Goal: Information Seeking & Learning: Compare options

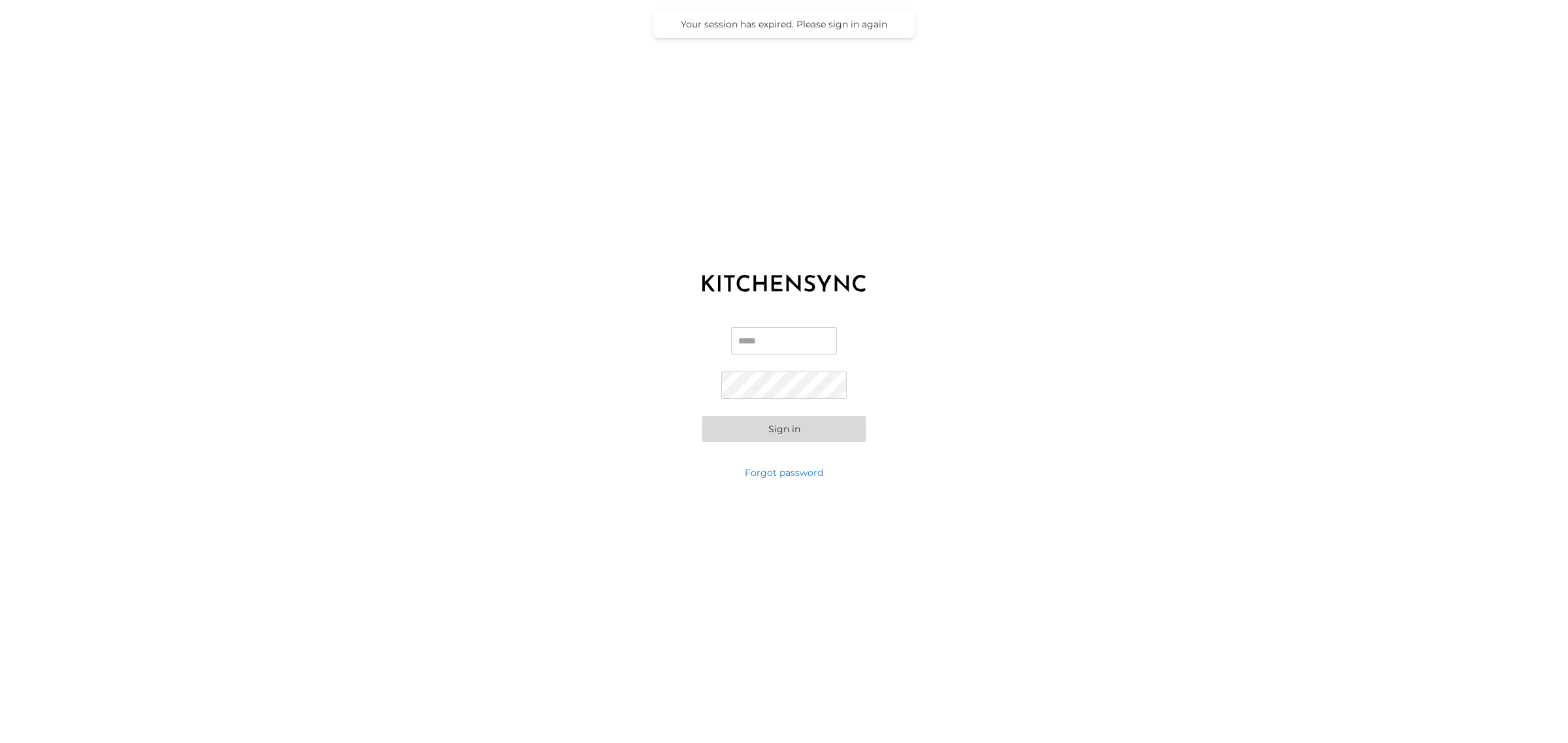
type input "**********"
click at [829, 434] on button "Sign in" at bounding box center [783, 429] width 163 height 26
click at [702, 393] on button "Sign in" at bounding box center [783, 406] width 163 height 26
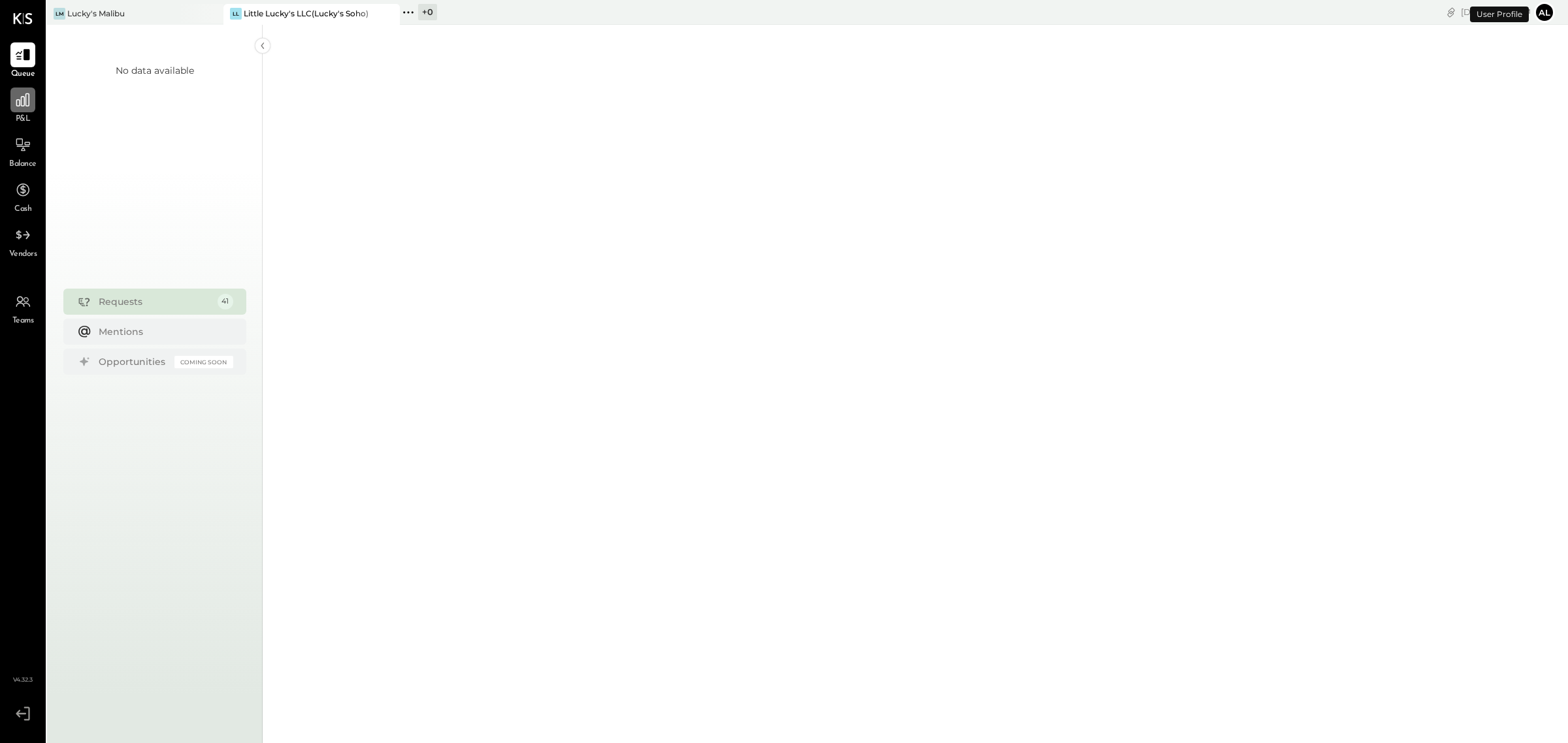
click at [14, 106] on icon at bounding box center [23, 100] width 17 height 17
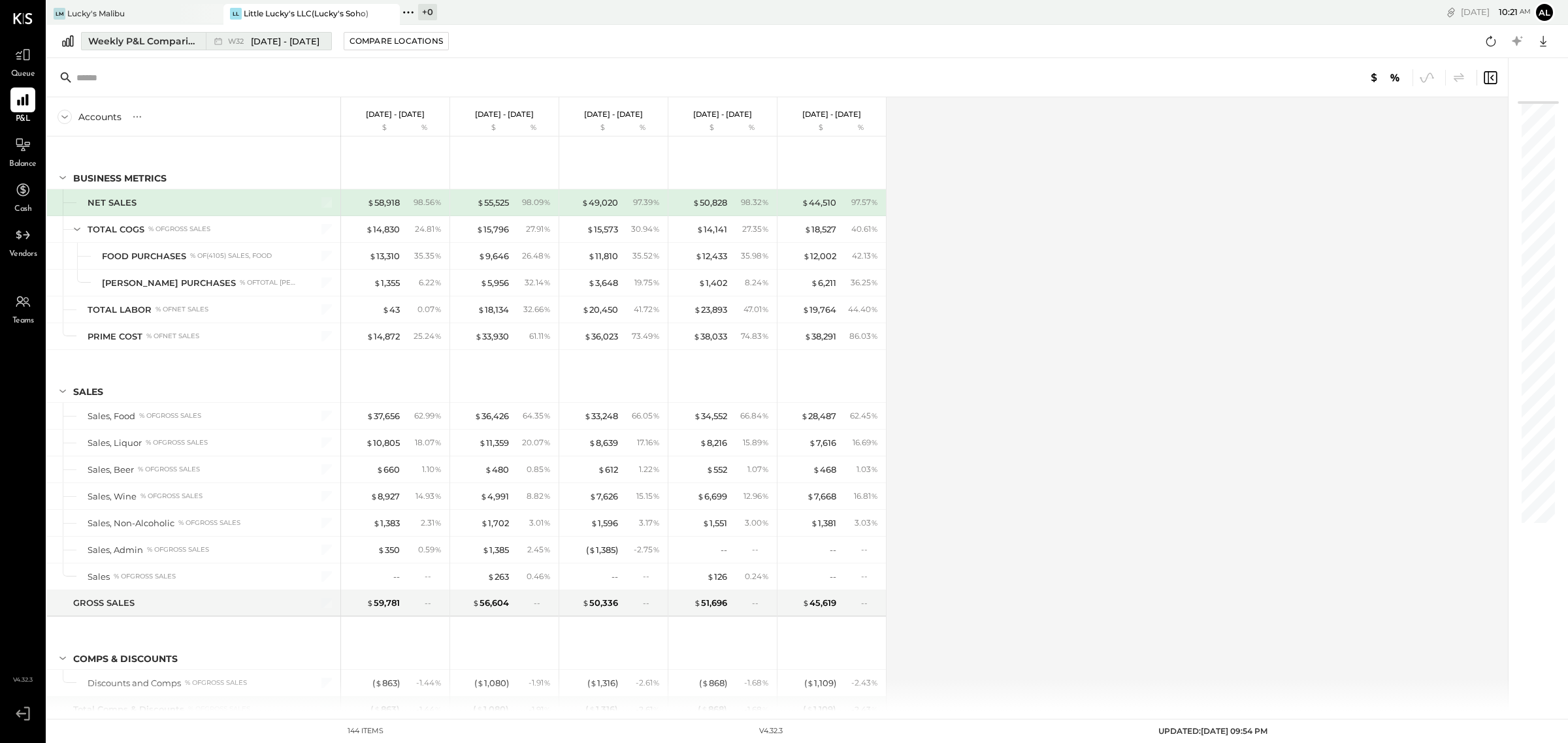
click at [177, 40] on div "Weekly P&L Comparison" at bounding box center [143, 41] width 110 height 13
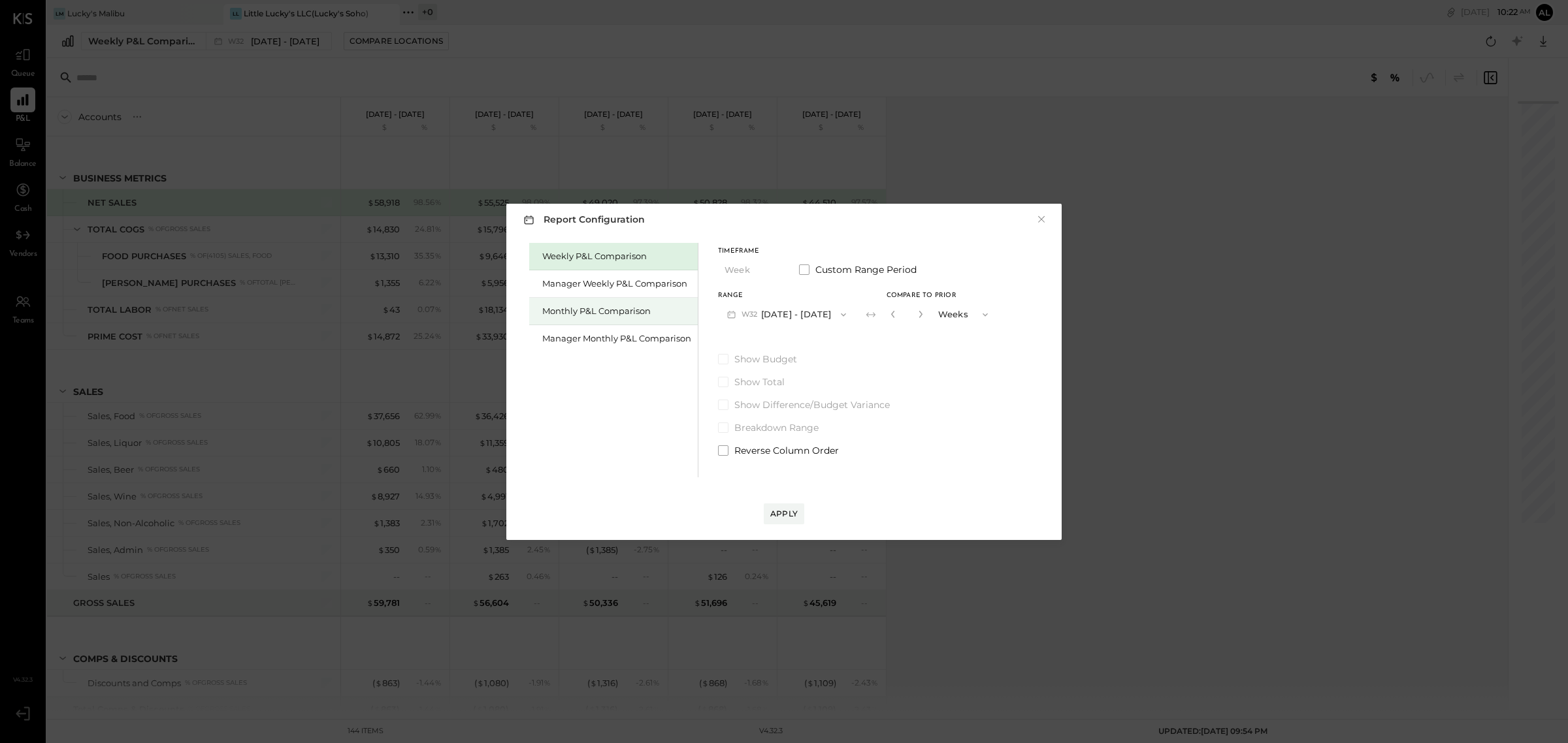
click at [658, 317] on div "Monthly P&L Comparison" at bounding box center [614, 311] width 168 height 27
click at [812, 311] on button "M08 [DATE] - [DATE]" at bounding box center [787, 314] width 138 height 24
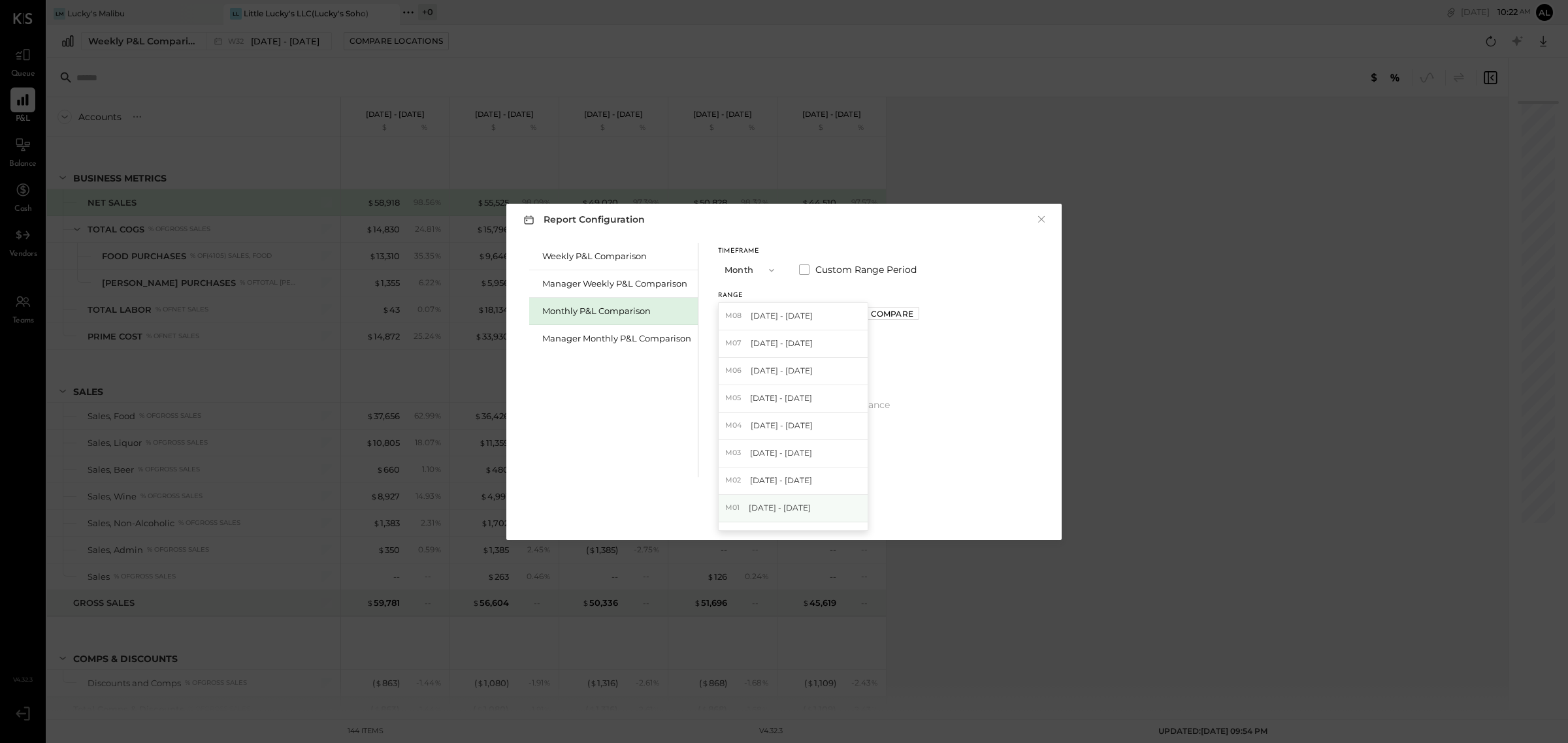
click at [794, 509] on span "[DATE] - [DATE]" at bounding box center [780, 507] width 62 height 11
click at [787, 509] on div "Apply" at bounding box center [784, 514] width 27 height 11
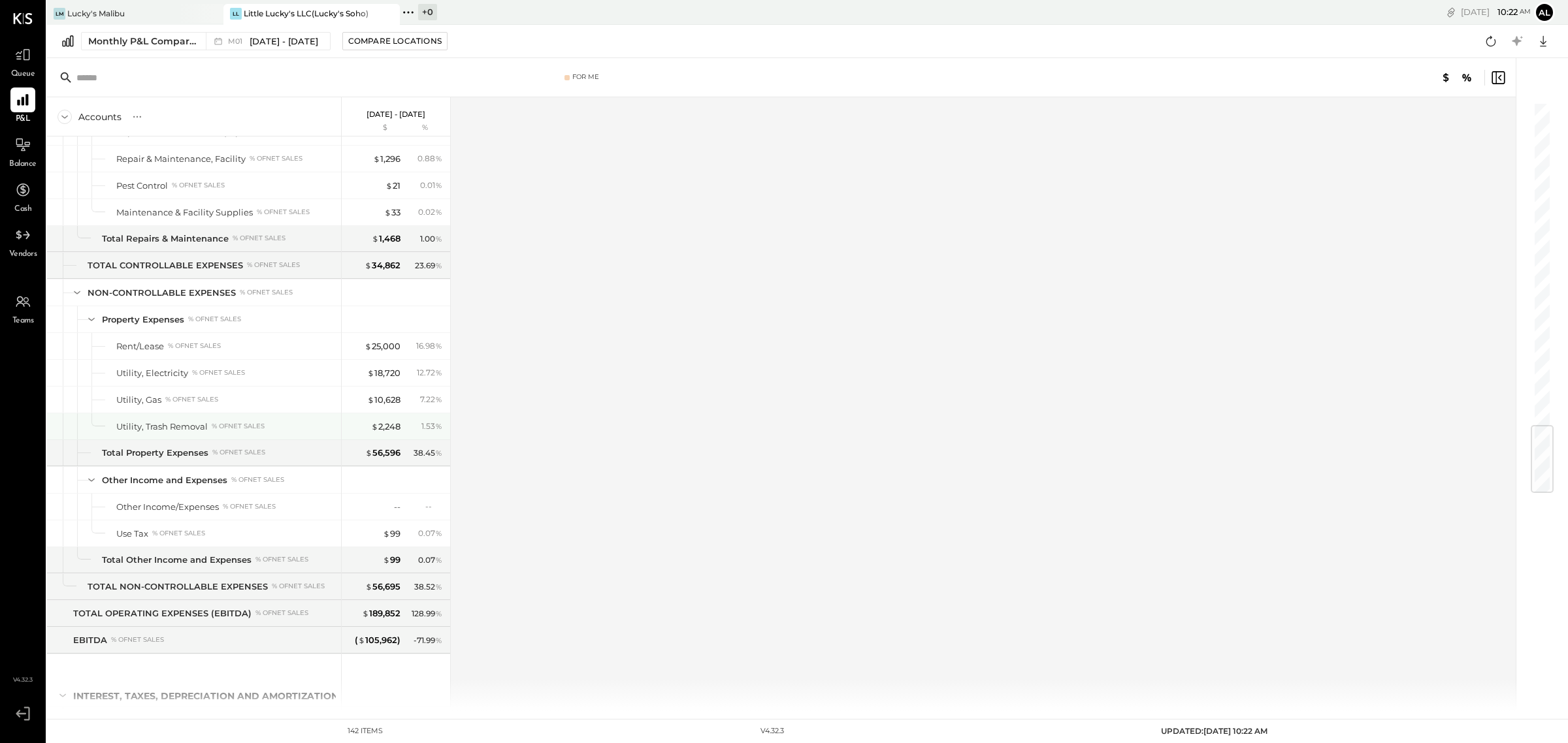
scroll to position [2739, 0]
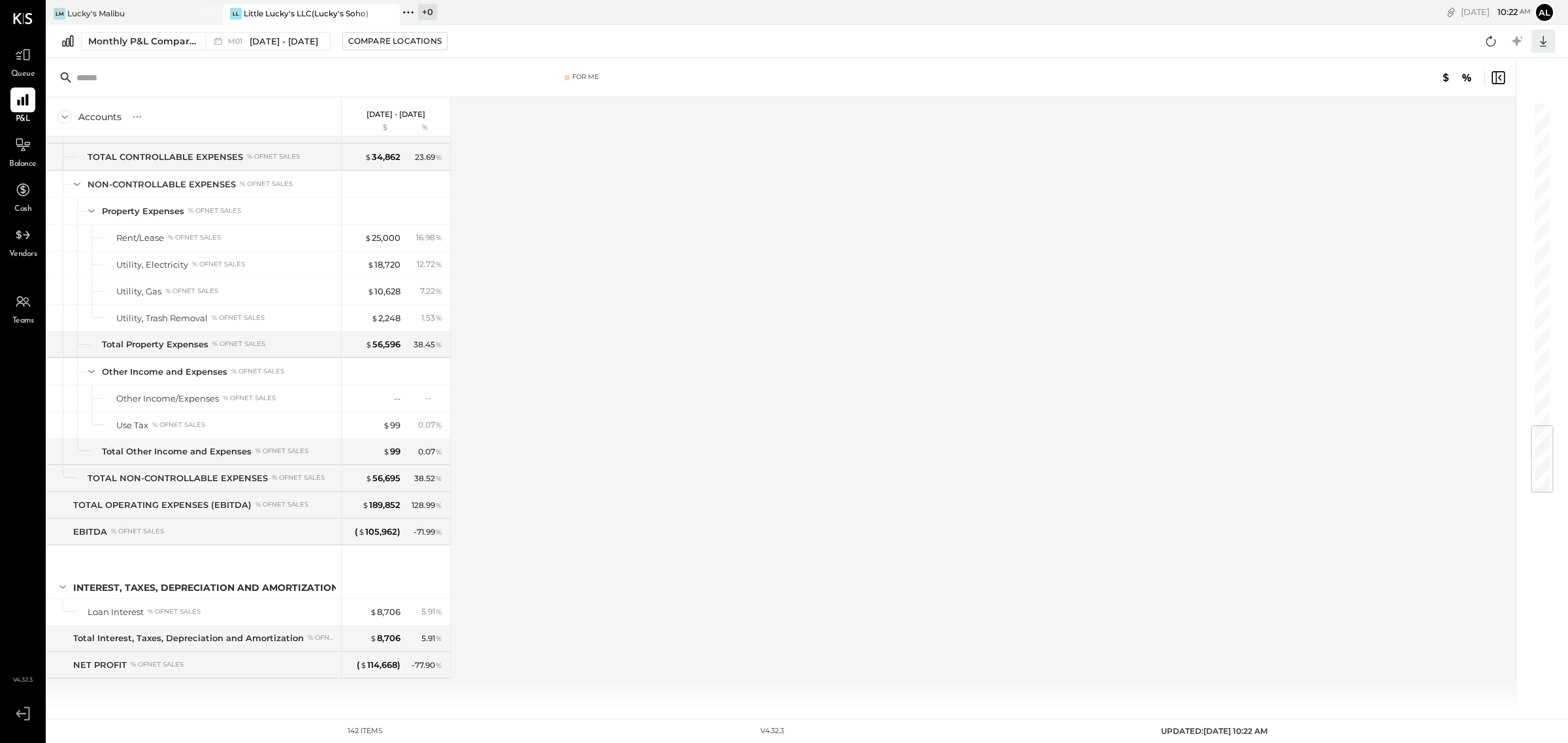
click at [1541, 46] on icon at bounding box center [1543, 41] width 6 height 11
click at [1522, 111] on div "Excel" at bounding box center [1502, 117] width 104 height 27
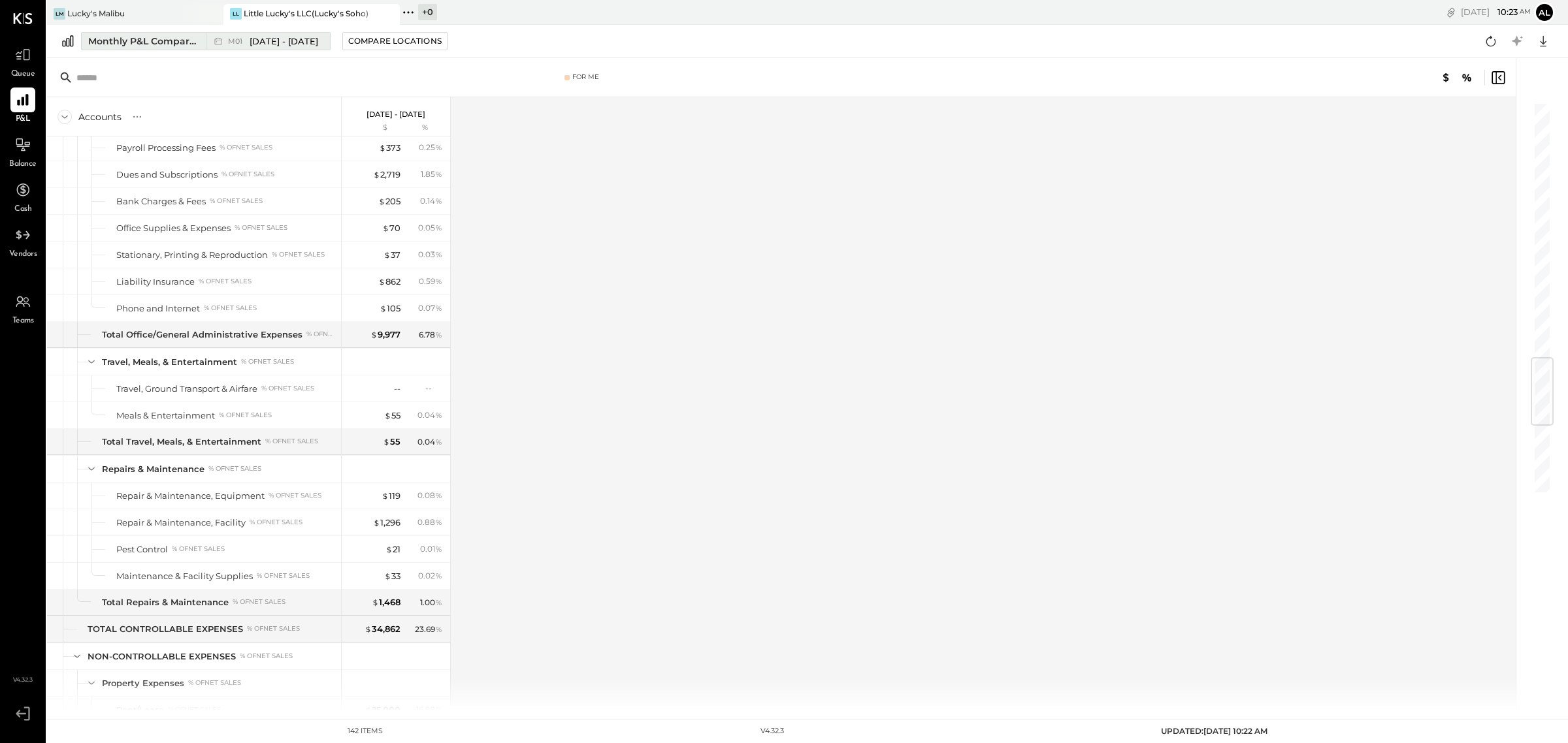
scroll to position [1596, 0]
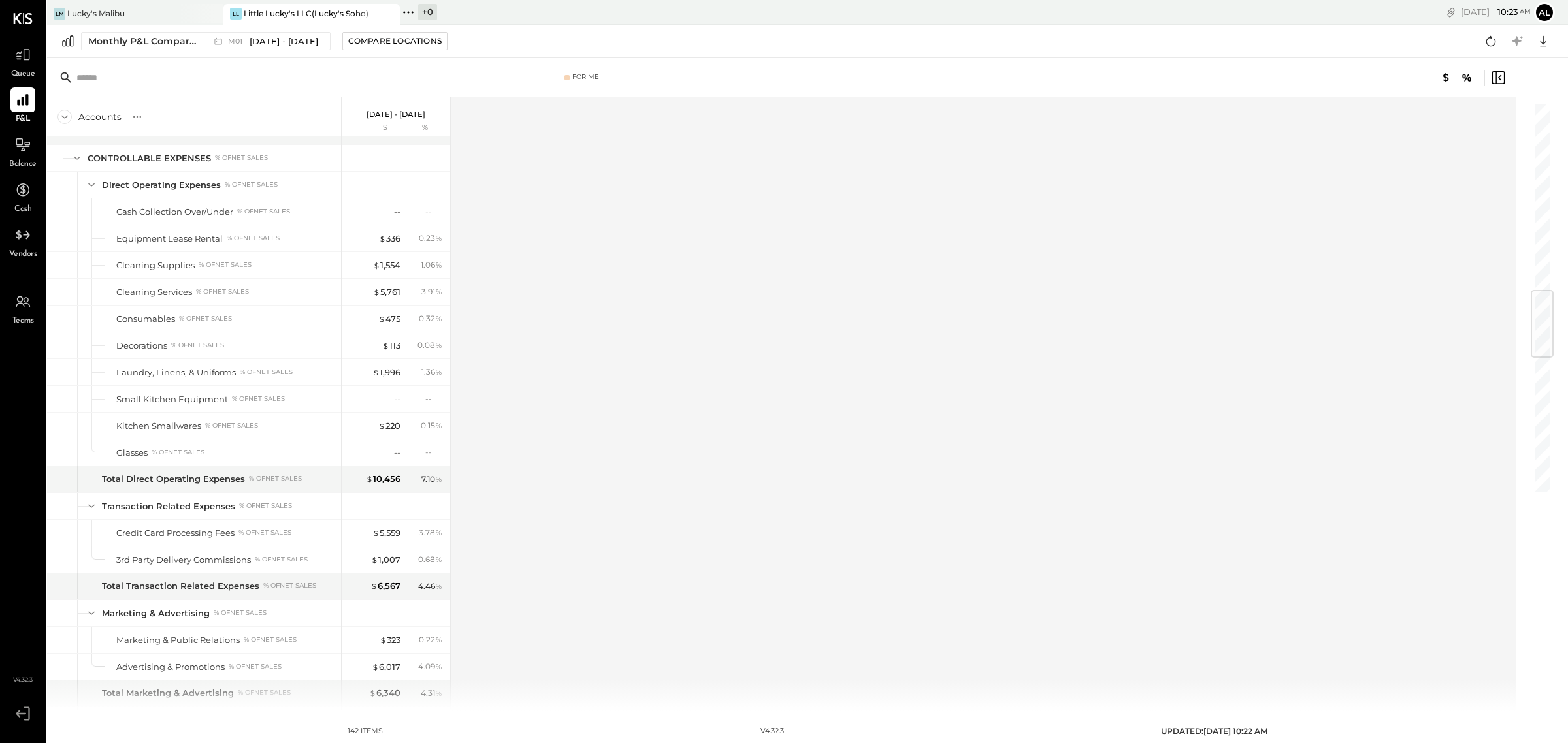
click at [269, 29] on div "Monthly P&L Comparison M01 [DATE] - [DATE] Compare Locations CSV Google Sheets …" at bounding box center [807, 42] width 1521 height 33
click at [268, 37] on span "[DATE] - [DATE]" at bounding box center [283, 41] width 68 height 12
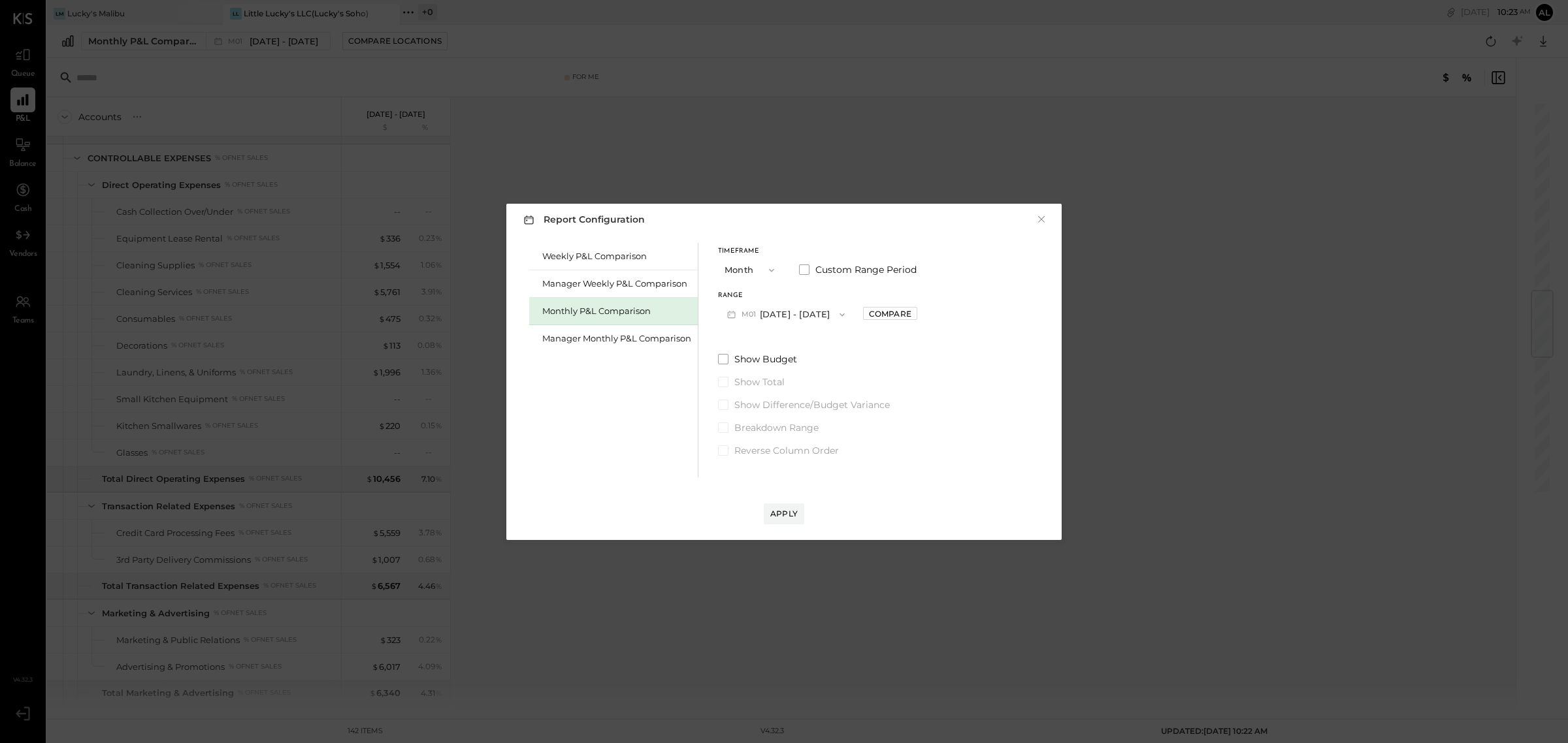
click at [771, 271] on icon "button" at bounding box center [771, 270] width 5 height 4
click at [812, 309] on button "M01 [DATE] - [DATE]" at bounding box center [785, 314] width 136 height 24
click at [810, 475] on div "M02 [DATE] - [DATE]" at bounding box center [793, 481] width 149 height 27
click at [793, 506] on button "Apply" at bounding box center [784, 514] width 40 height 21
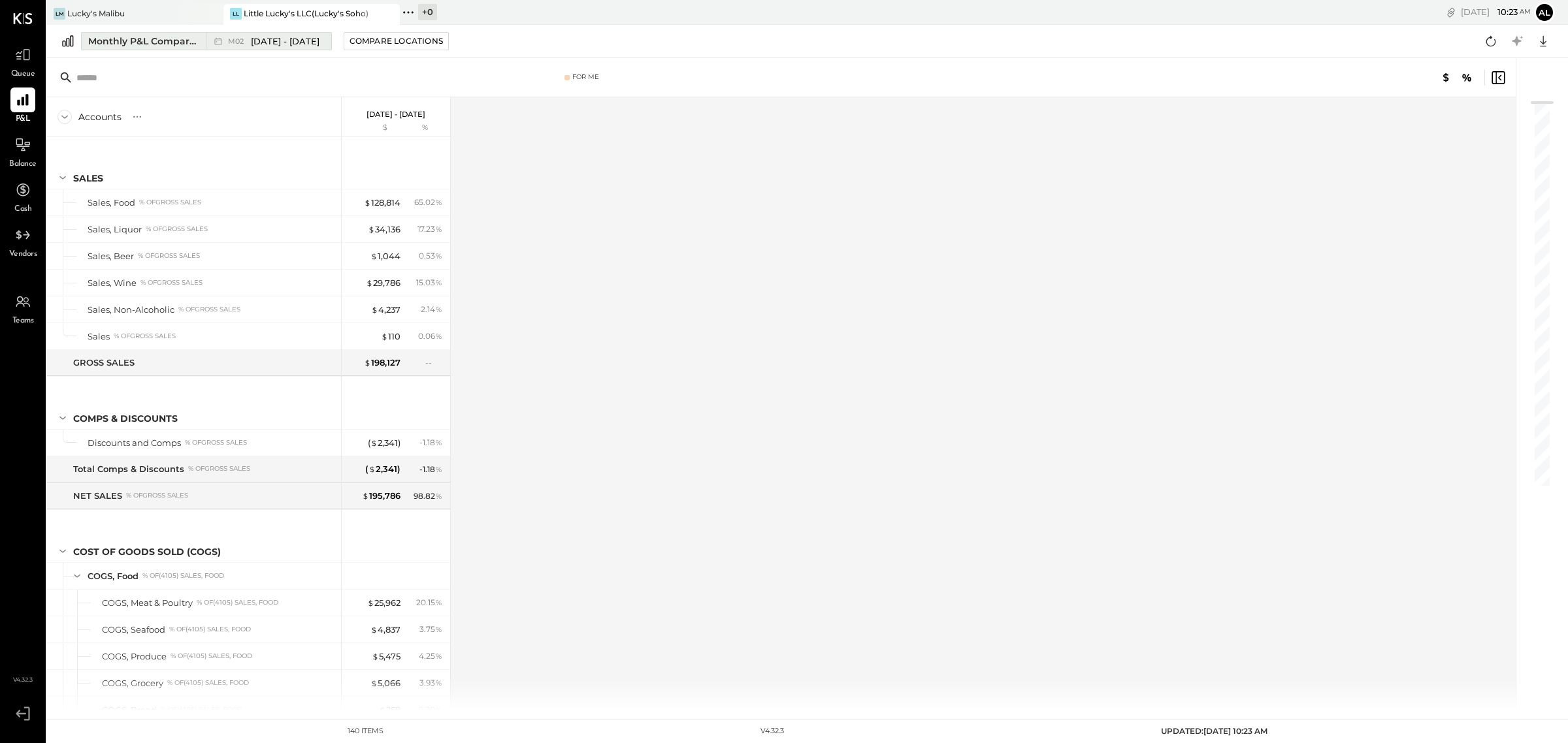
click at [200, 36] on button "Monthly P&L Comparison M02 [DATE] - [DATE]" at bounding box center [206, 40] width 251 height 18
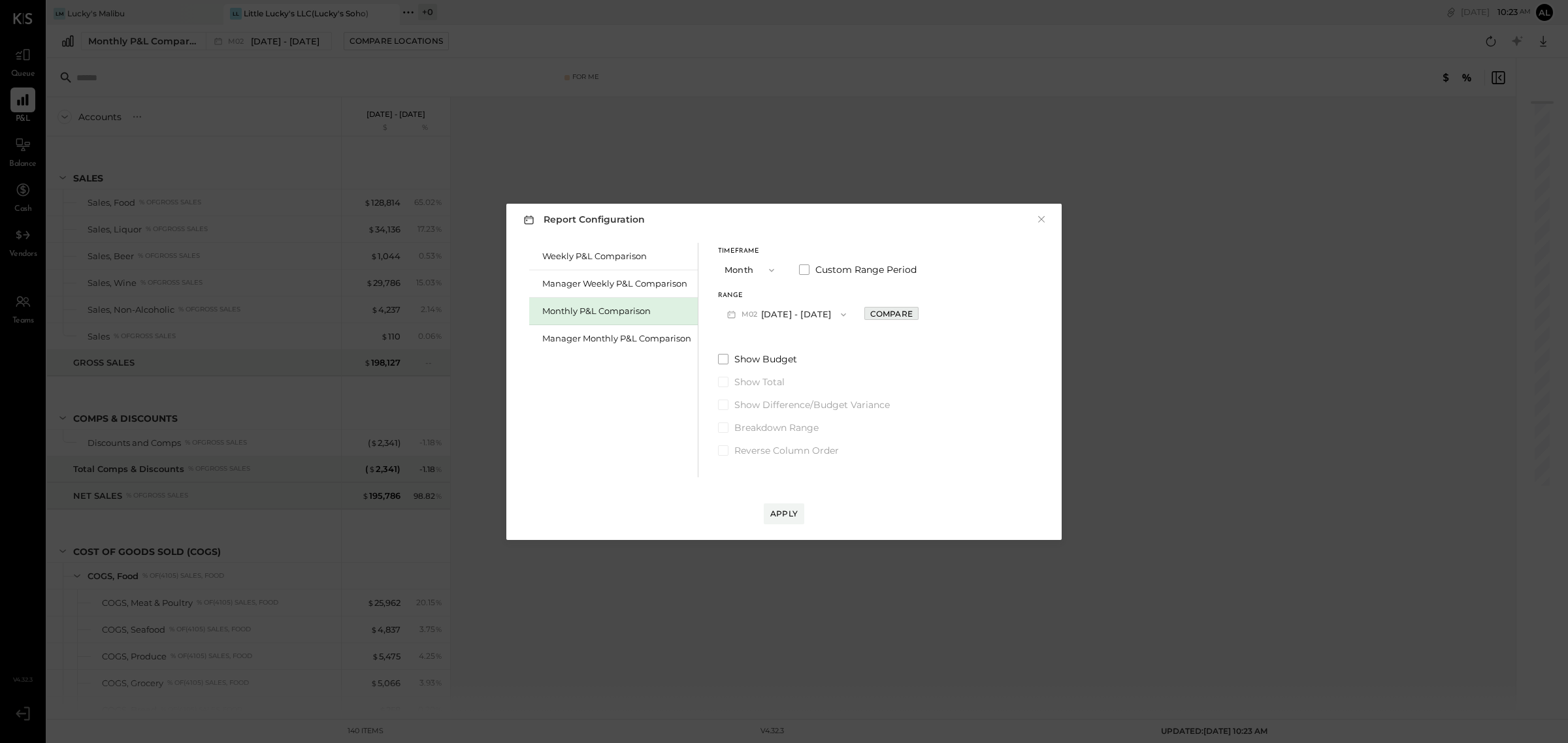
click at [893, 315] on div "Compare" at bounding box center [891, 314] width 42 height 11
click at [973, 316] on span "button" at bounding box center [982, 314] width 17 height 11
click at [971, 347] on div "Years" at bounding box center [964, 337] width 64 height 24
click at [801, 507] on button "Apply" at bounding box center [784, 514] width 40 height 21
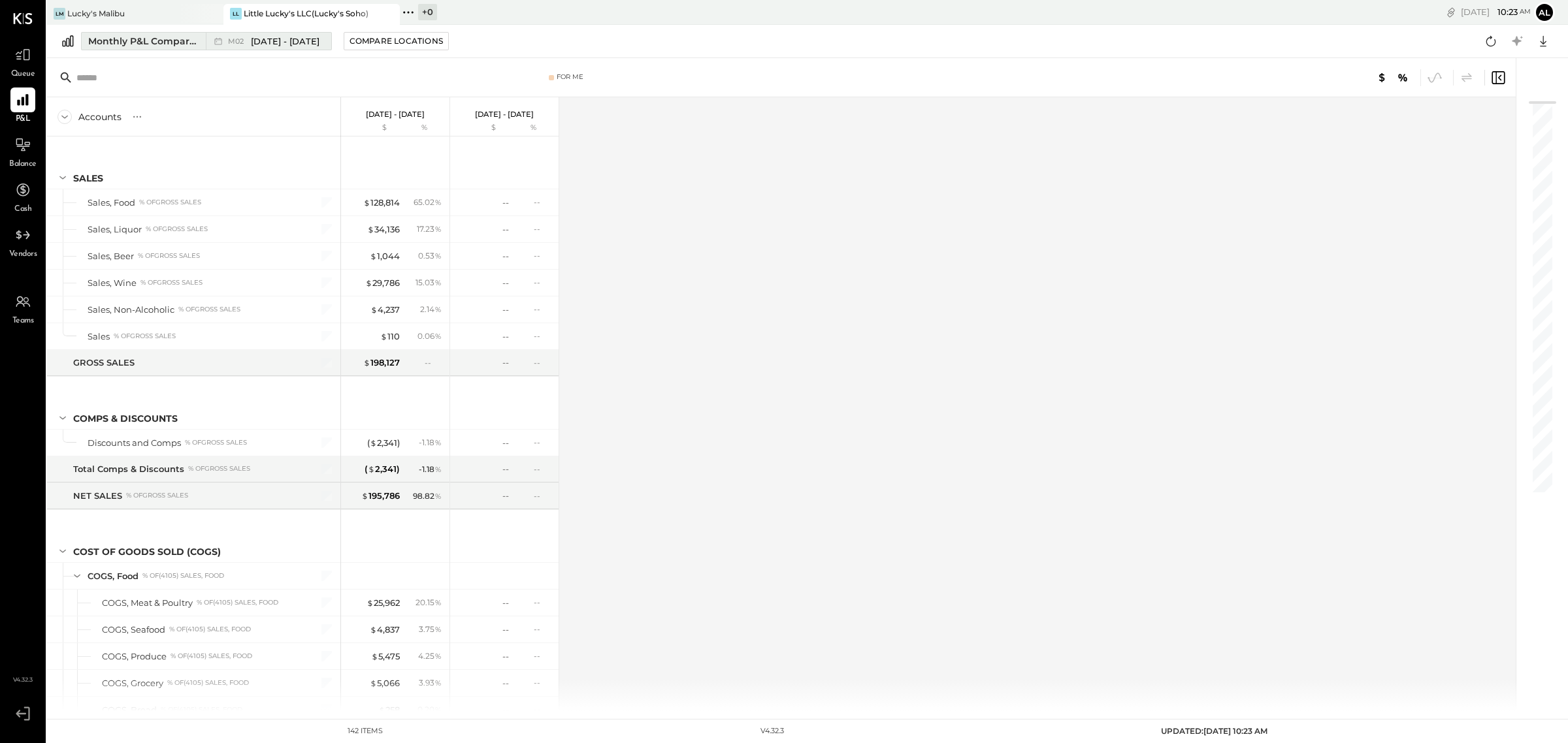
click at [293, 40] on span "[DATE] - [DATE]" at bounding box center [285, 41] width 68 height 12
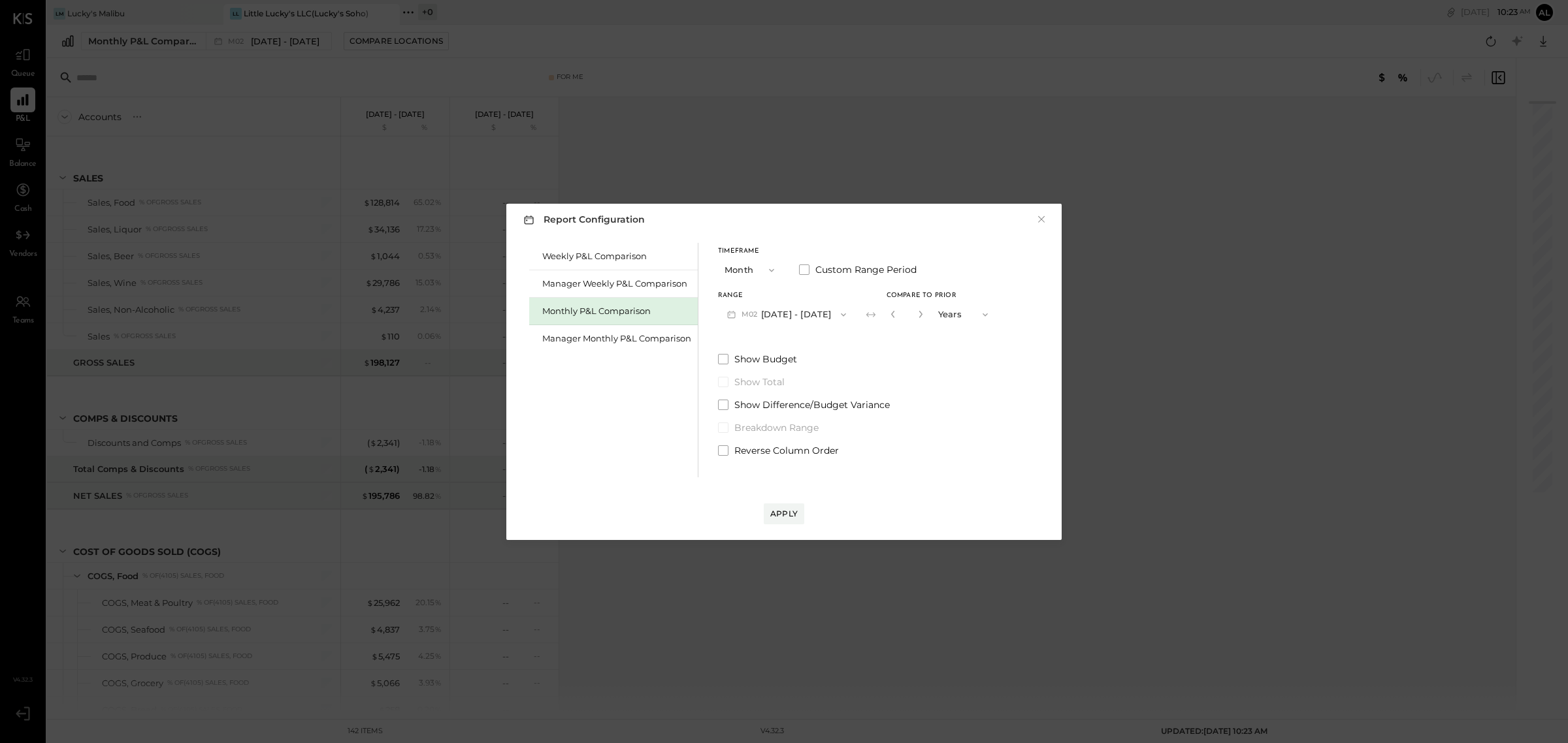
click at [864, 311] on icon at bounding box center [870, 315] width 13 height 13
click at [980, 318] on icon "button" at bounding box center [985, 314] width 11 height 11
click at [978, 315] on div "Months" at bounding box center [964, 314] width 64 height 24
click at [886, 295] on span "Compare to Prior" at bounding box center [921, 296] width 70 height 6
click at [767, 314] on button "M02 [DATE] - [DATE]" at bounding box center [786, 314] width 137 height 24
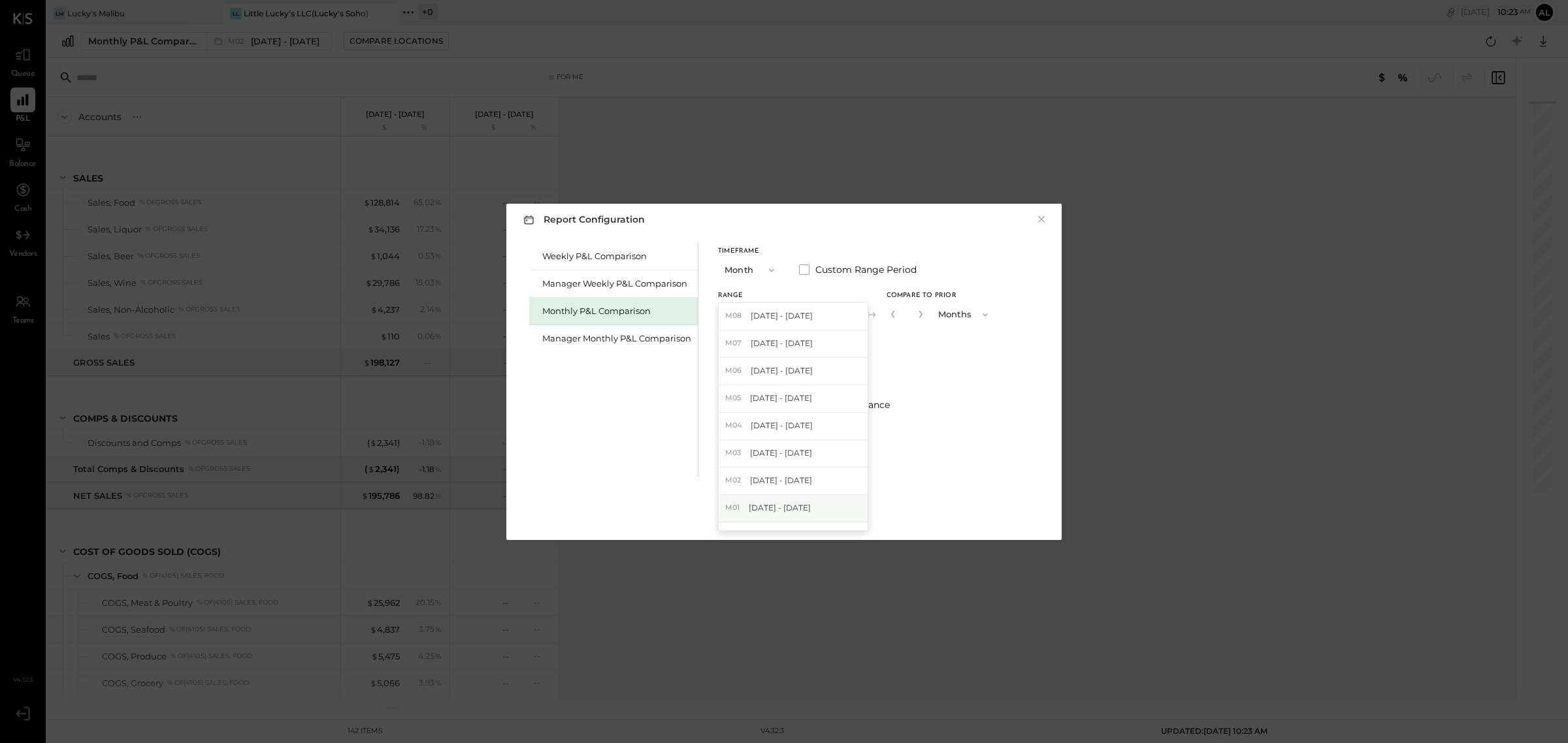
click at [788, 495] on div "M01 [DATE] - [DATE]" at bounding box center [793, 509] width 149 height 27
click at [771, 302] on button "M01 [DATE] - [DATE]" at bounding box center [785, 314] width 136 height 24
click at [786, 481] on span "[DATE] - [DATE]" at bounding box center [781, 480] width 62 height 11
click at [867, 314] on icon at bounding box center [870, 315] width 13 height 13
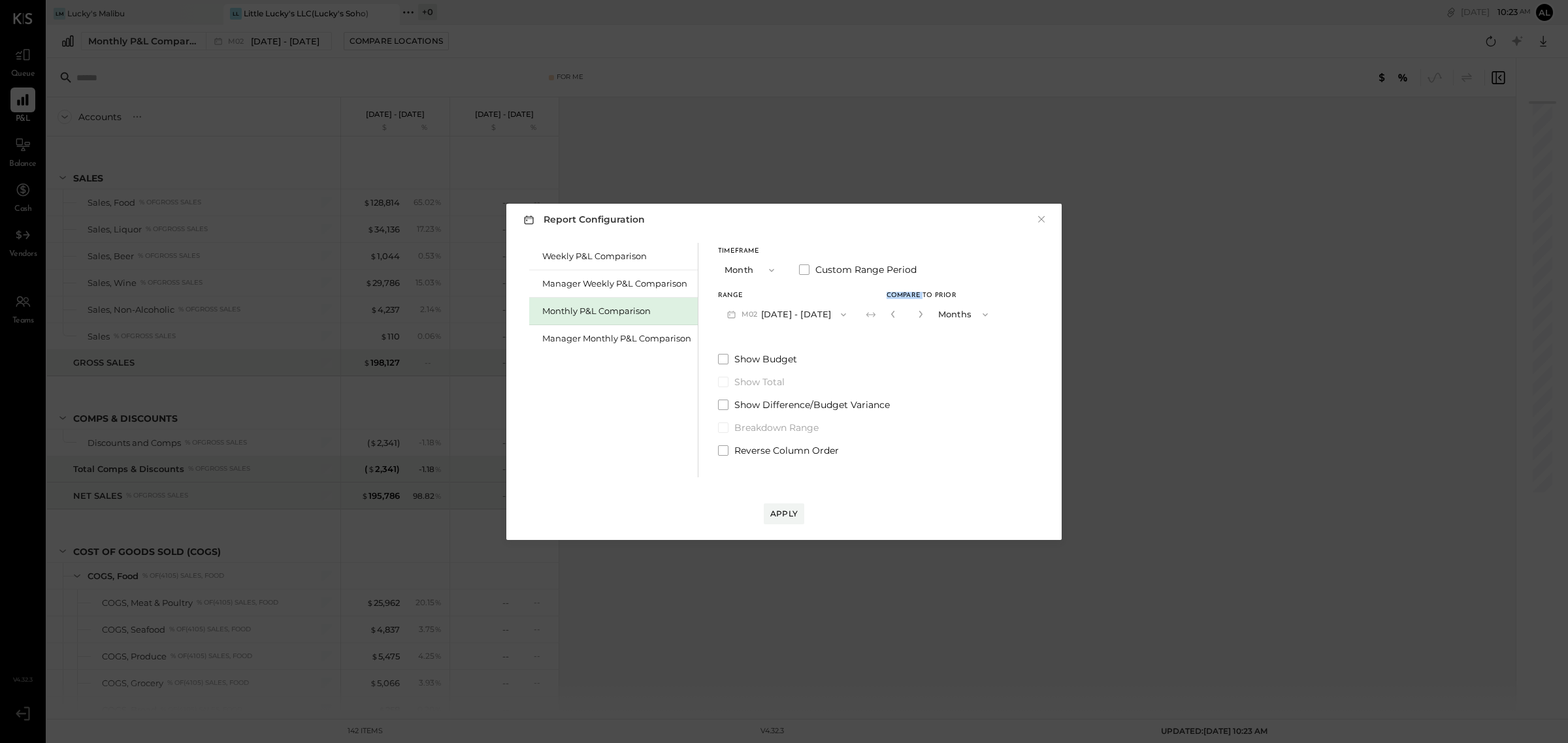
click at [867, 314] on icon at bounding box center [870, 315] width 13 height 13
click at [653, 341] on div "Manager Monthly P&L Comparison" at bounding box center [616, 338] width 149 height 12
click at [788, 509] on div "Apply" at bounding box center [784, 514] width 27 height 11
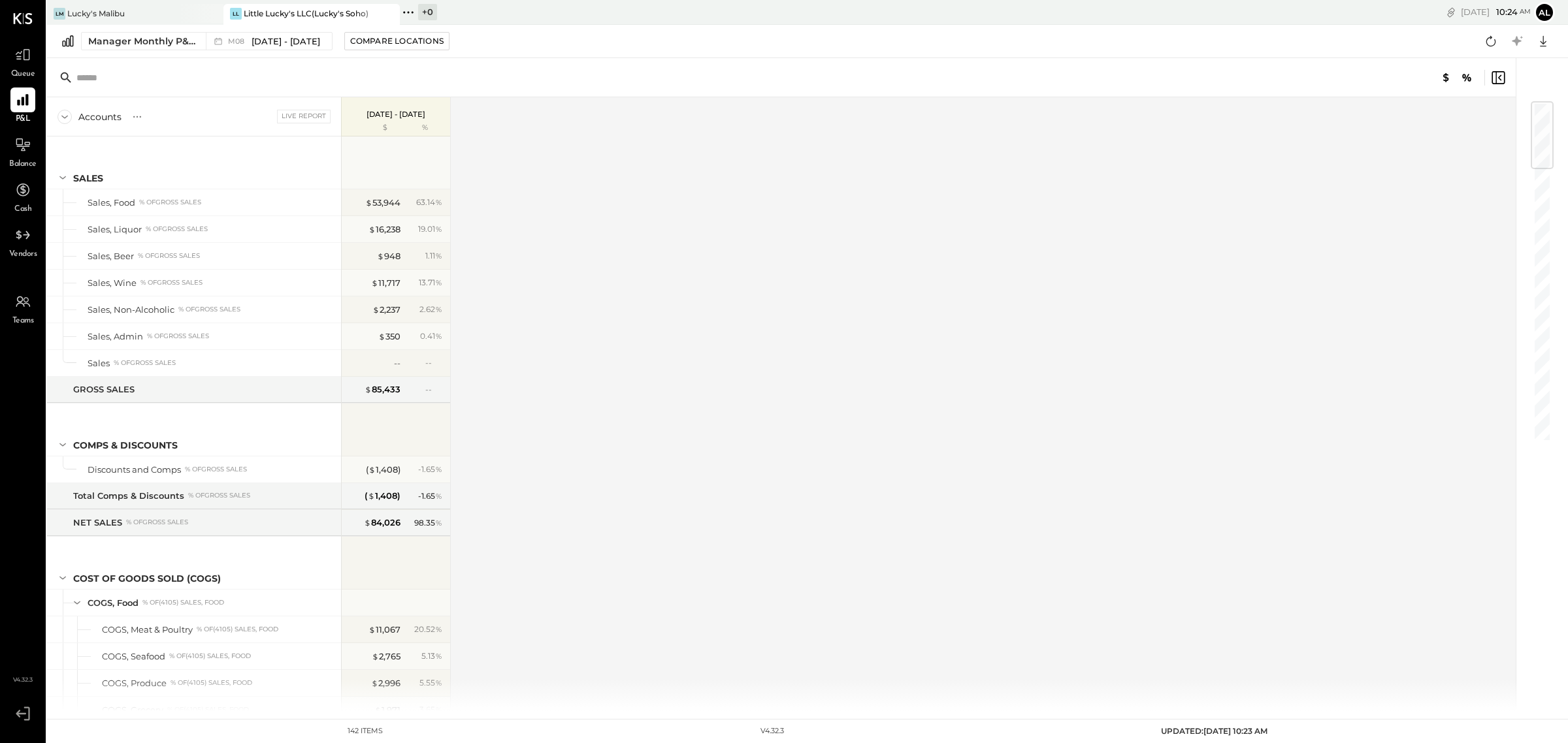
click at [286, 28] on div "Manager Monthly P&L Comparison M08 [DATE] - [DATE] Compare Locations Google She…" at bounding box center [807, 42] width 1521 height 33
click at [284, 42] on span "[DATE] - [DATE]" at bounding box center [286, 41] width 68 height 12
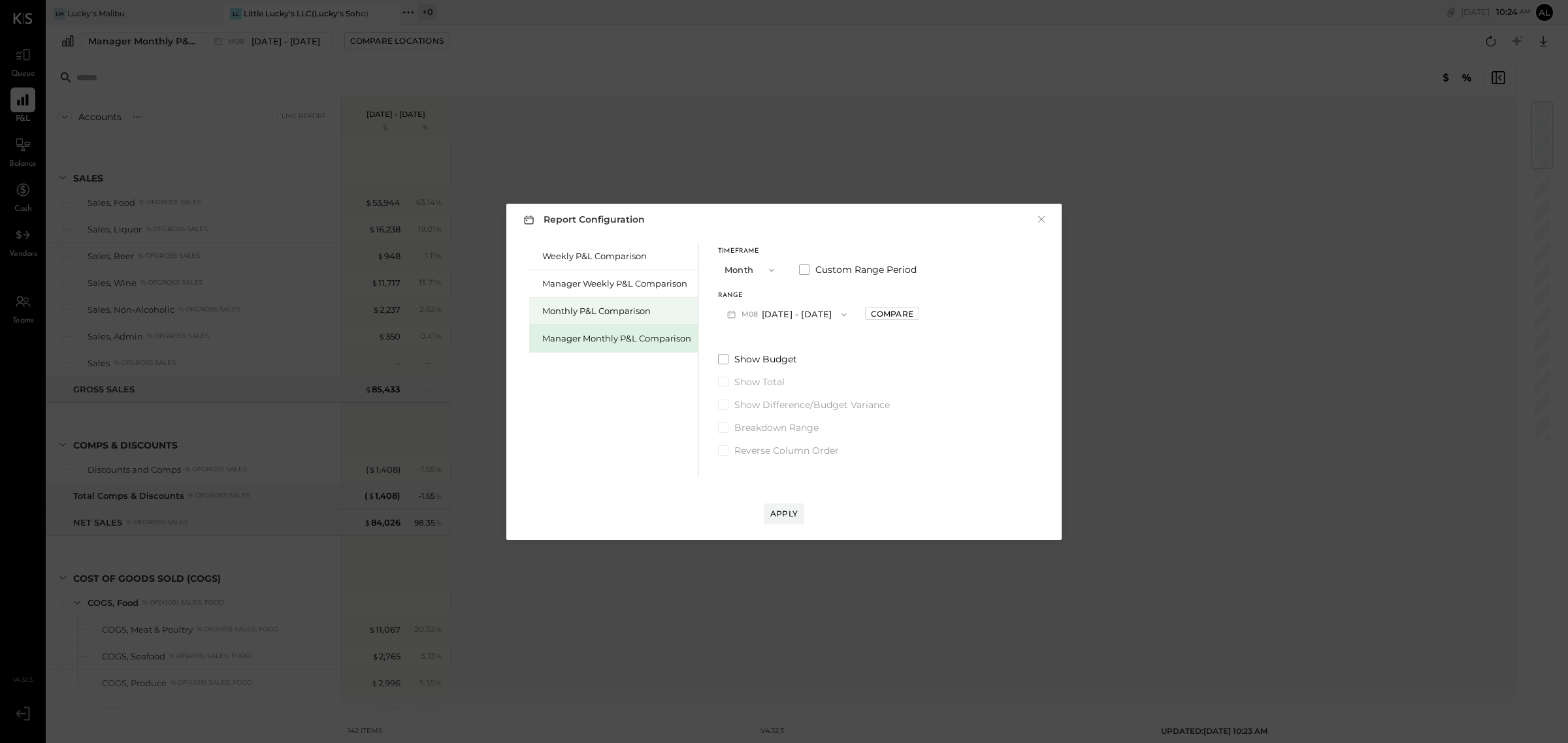
click at [612, 312] on div "Monthly P&L Comparison" at bounding box center [616, 311] width 149 height 12
click at [766, 318] on button "M08 [DATE] - [DATE]" at bounding box center [787, 314] width 138 height 24
click at [776, 483] on span "[DATE] - [DATE]" at bounding box center [781, 480] width 62 height 11
click at [785, 516] on div "Apply" at bounding box center [784, 514] width 27 height 11
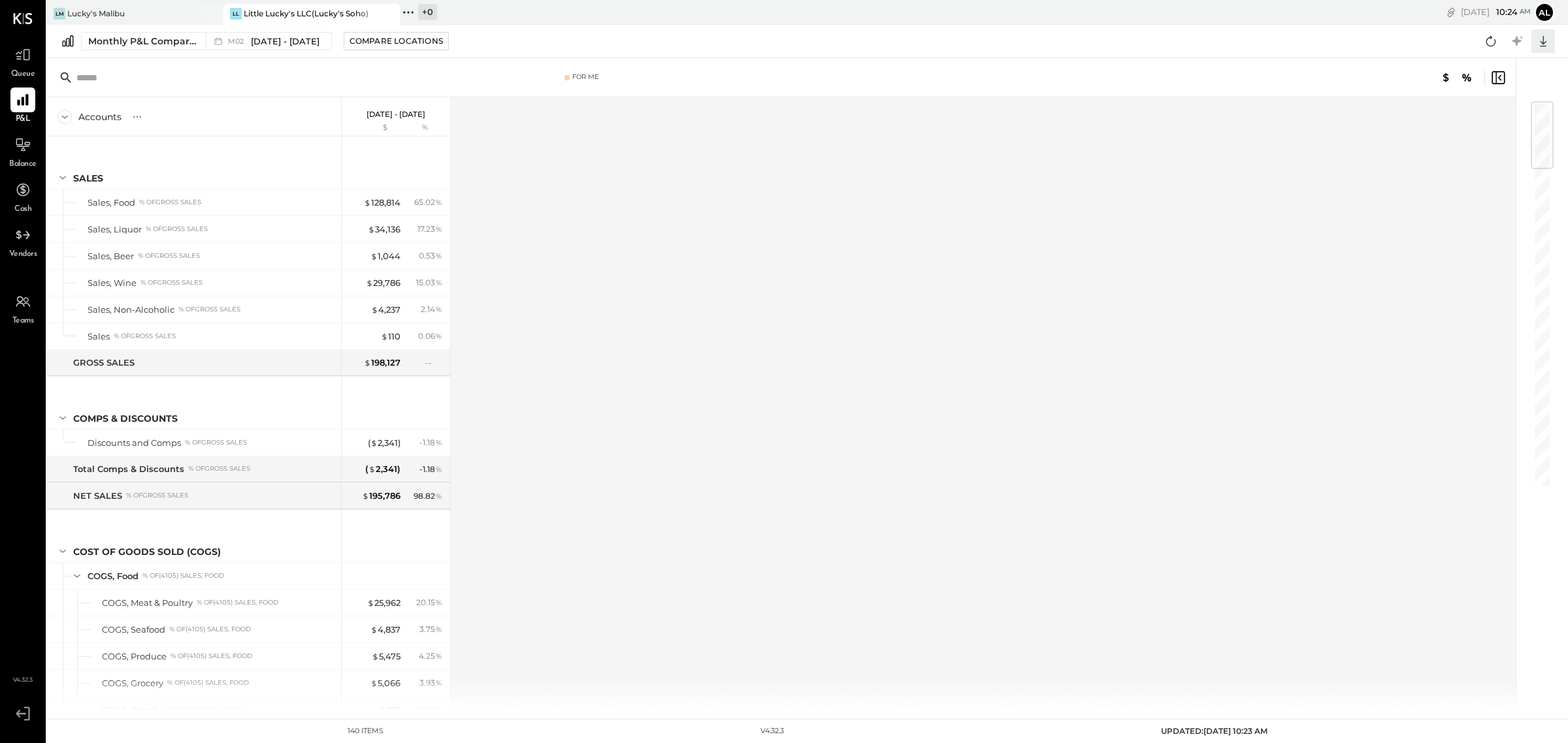
click at [1545, 41] on icon at bounding box center [1543, 41] width 6 height 11
click at [1494, 122] on div "Excel" at bounding box center [1502, 117] width 104 height 27
click at [282, 46] on span "[DATE] - [DATE]" at bounding box center [285, 41] width 68 height 12
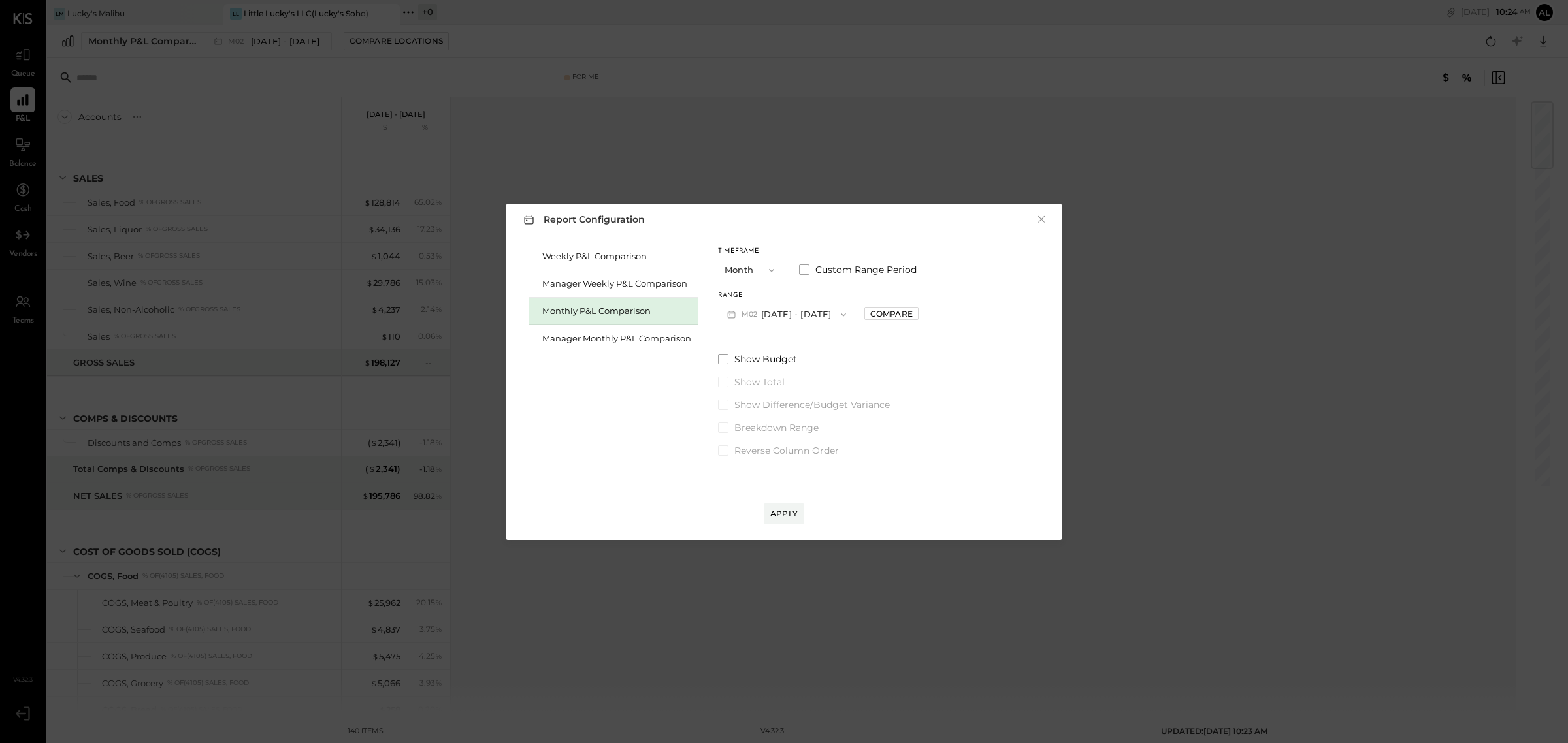
click at [786, 315] on button "M02 [DATE] - [DATE]" at bounding box center [786, 314] width 137 height 24
click at [784, 447] on span "[DATE] - [DATE]" at bounding box center [781, 452] width 62 height 11
click at [785, 517] on div "Apply" at bounding box center [784, 514] width 27 height 11
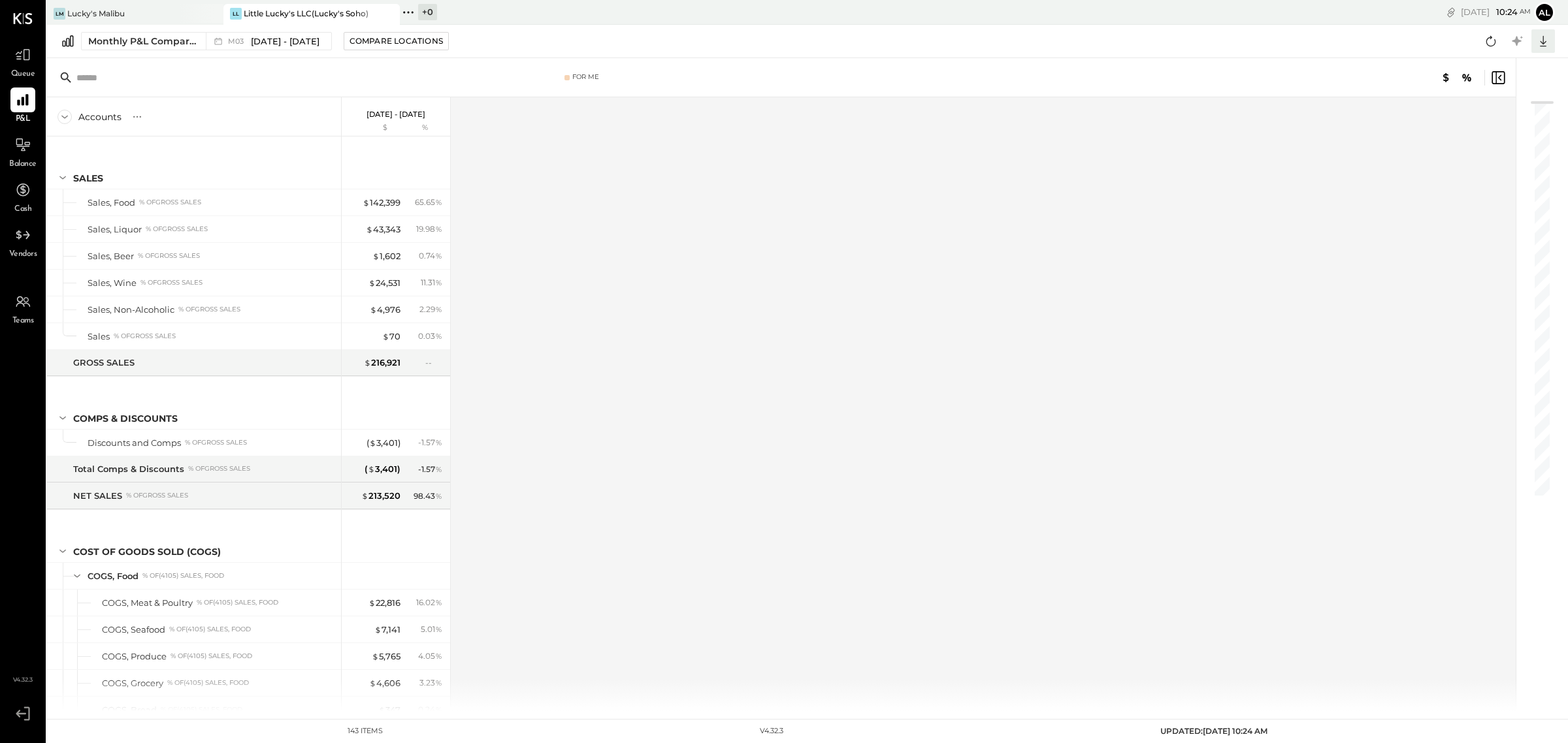
click at [1547, 41] on icon at bounding box center [1543, 41] width 17 height 17
click at [1497, 109] on div "Excel" at bounding box center [1502, 117] width 104 height 27
click at [296, 42] on span "[DATE] - [DATE]" at bounding box center [285, 41] width 68 height 12
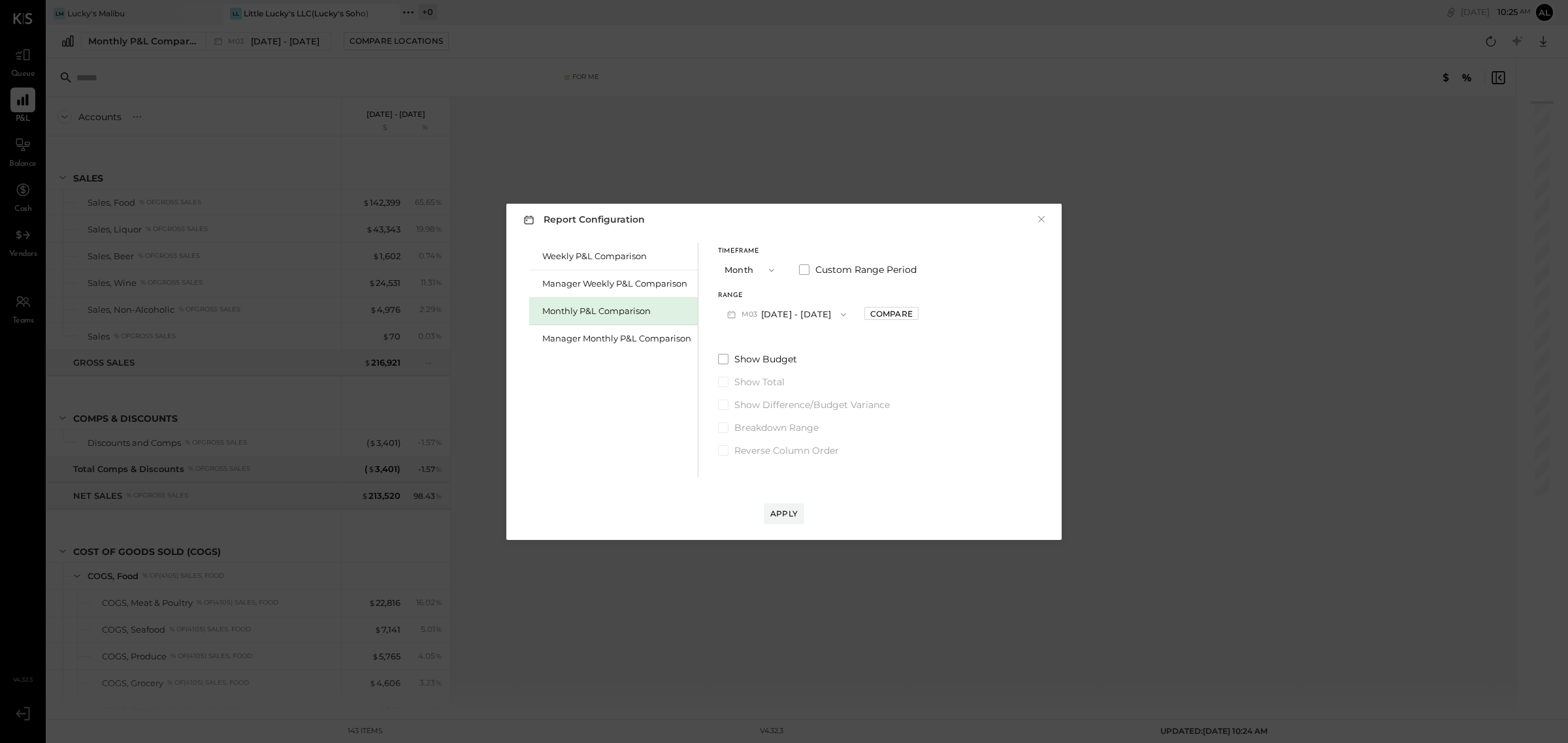
click at [739, 274] on button "Month" at bounding box center [750, 270] width 65 height 24
click at [973, 363] on div "Weekly P&L Comparison Manager Weekly P&L Comparison Monthly P&L Comparison Mana…" at bounding box center [784, 358] width 529 height 238
click at [783, 311] on button "M03 [DATE] - [DATE]" at bounding box center [786, 314] width 137 height 24
click at [798, 432] on div "M04 [DATE] - [DATE]" at bounding box center [793, 427] width 149 height 27
click at [788, 513] on div "Apply" at bounding box center [784, 514] width 27 height 11
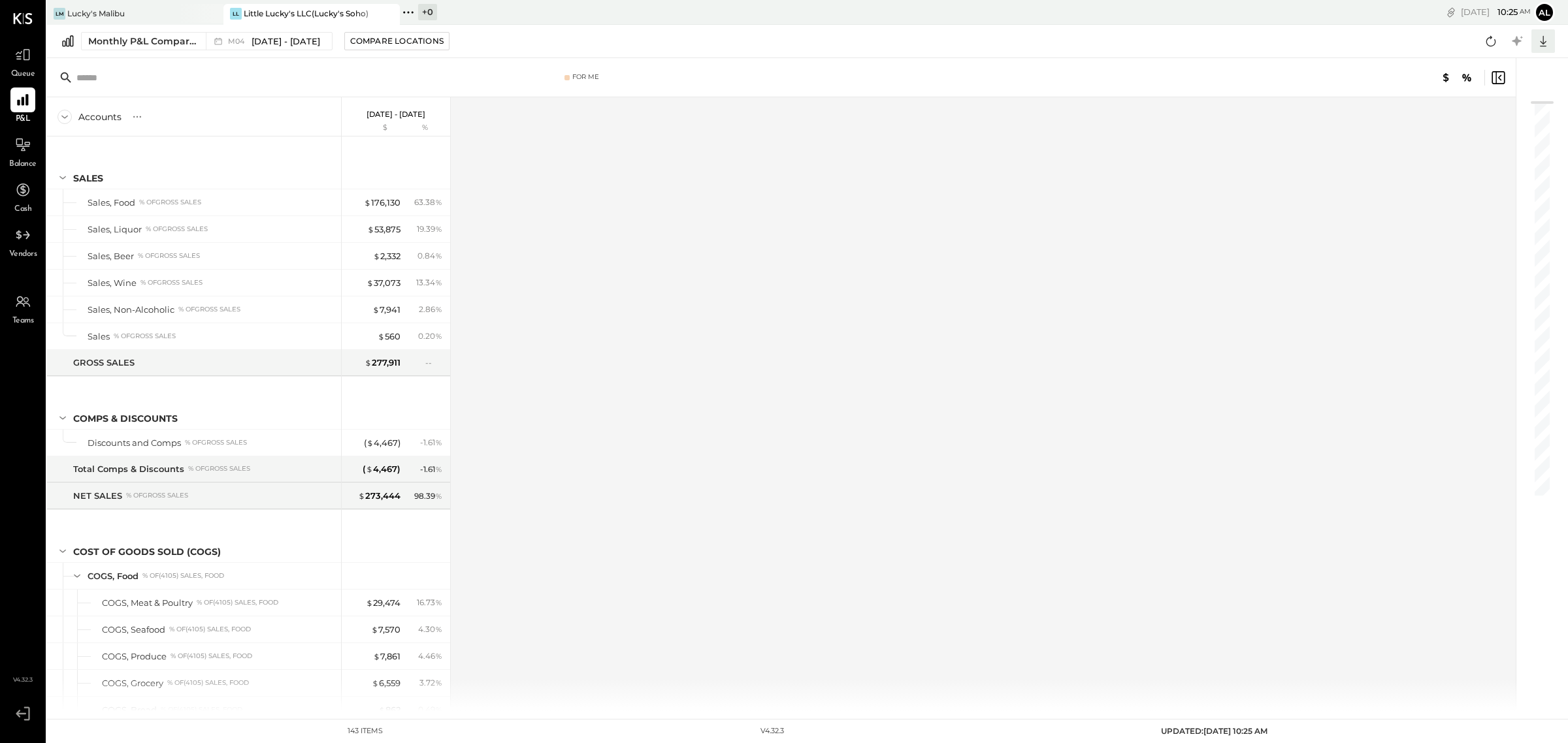
click at [1546, 45] on icon at bounding box center [1543, 41] width 17 height 17
click at [1505, 121] on div "Excel" at bounding box center [1502, 117] width 104 height 27
click at [259, 37] on span "[DATE] - [DATE]" at bounding box center [286, 41] width 68 height 12
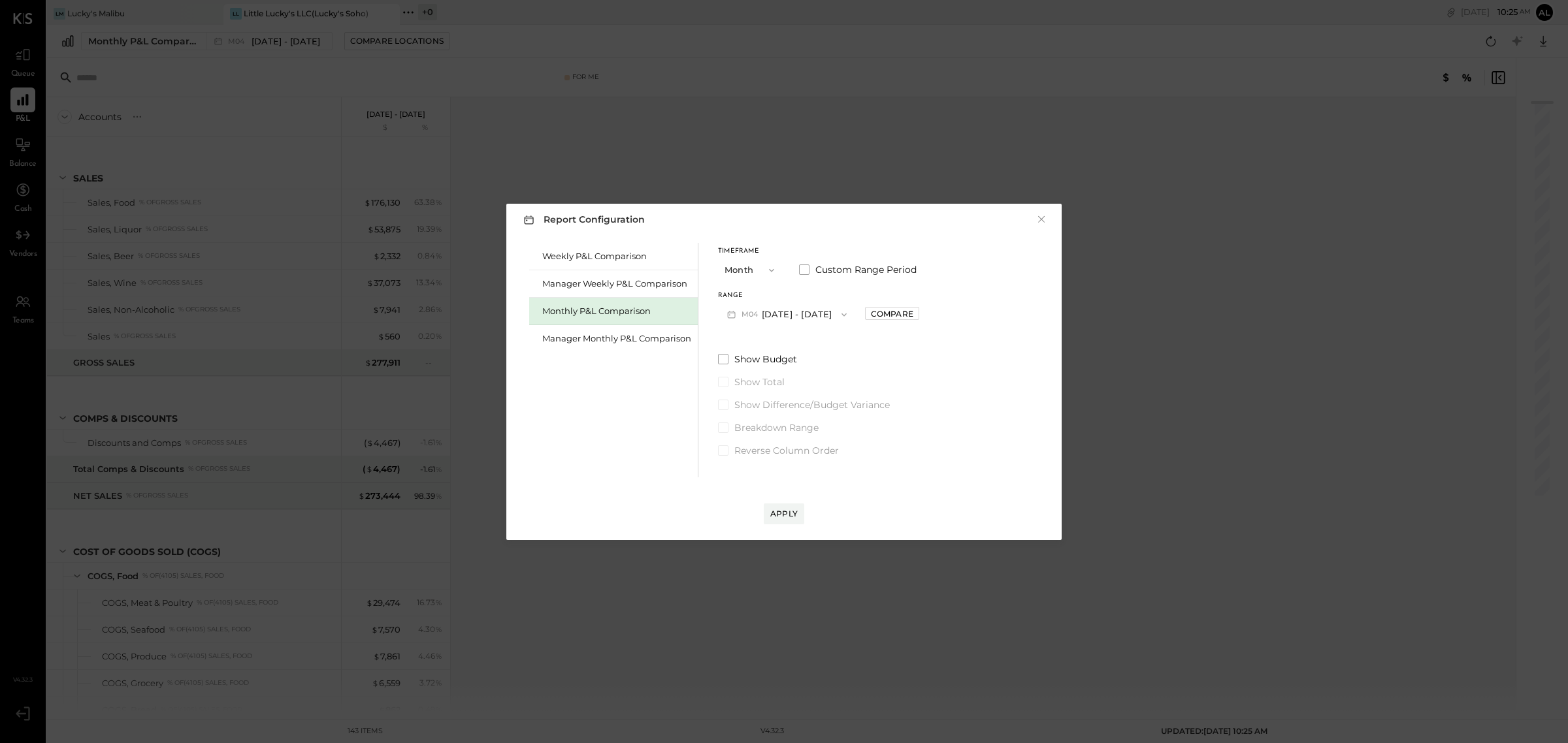
click at [780, 307] on button "M04 [DATE] - [DATE]" at bounding box center [787, 314] width 138 height 24
click at [793, 399] on span "[DATE] - [DATE]" at bounding box center [781, 398] width 62 height 11
click at [788, 509] on div "Apply" at bounding box center [784, 514] width 27 height 11
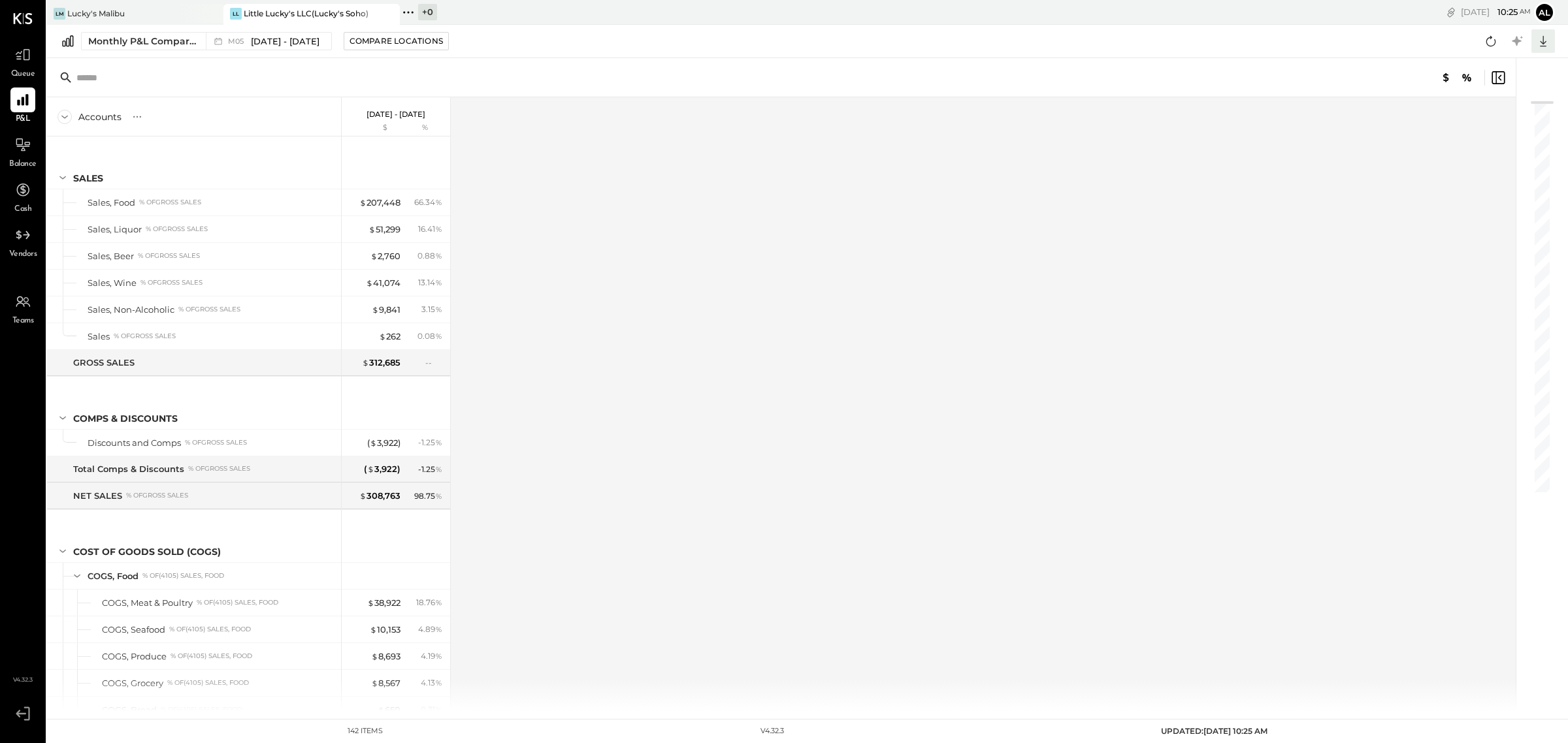
click at [1547, 45] on icon at bounding box center [1543, 41] width 17 height 17
click at [1497, 121] on div "Excel" at bounding box center [1502, 117] width 104 height 27
click at [269, 53] on div "Monthly P&L Comparison M05 [DATE] - [DATE] Compare Locations CSV Google Sheets …" at bounding box center [807, 42] width 1521 height 33
click at [273, 47] on div "M05 [DATE] - [DATE]" at bounding box center [265, 41] width 119 height 17
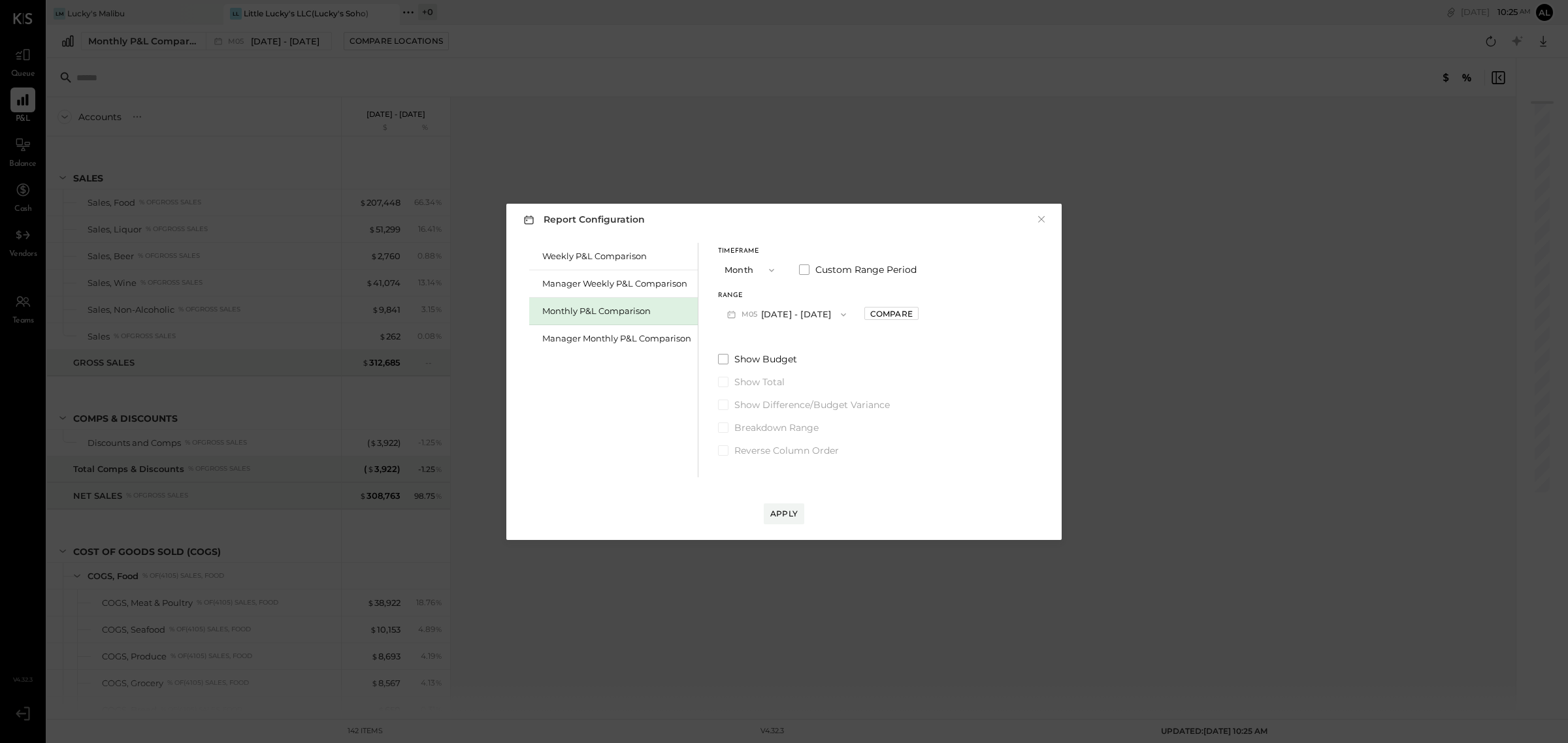
click at [785, 316] on button "M05 [DATE] - [DATE]" at bounding box center [786, 314] width 137 height 24
click at [795, 371] on span "[DATE] - [DATE]" at bounding box center [781, 370] width 62 height 11
click at [789, 516] on div "Apply" at bounding box center [784, 514] width 27 height 11
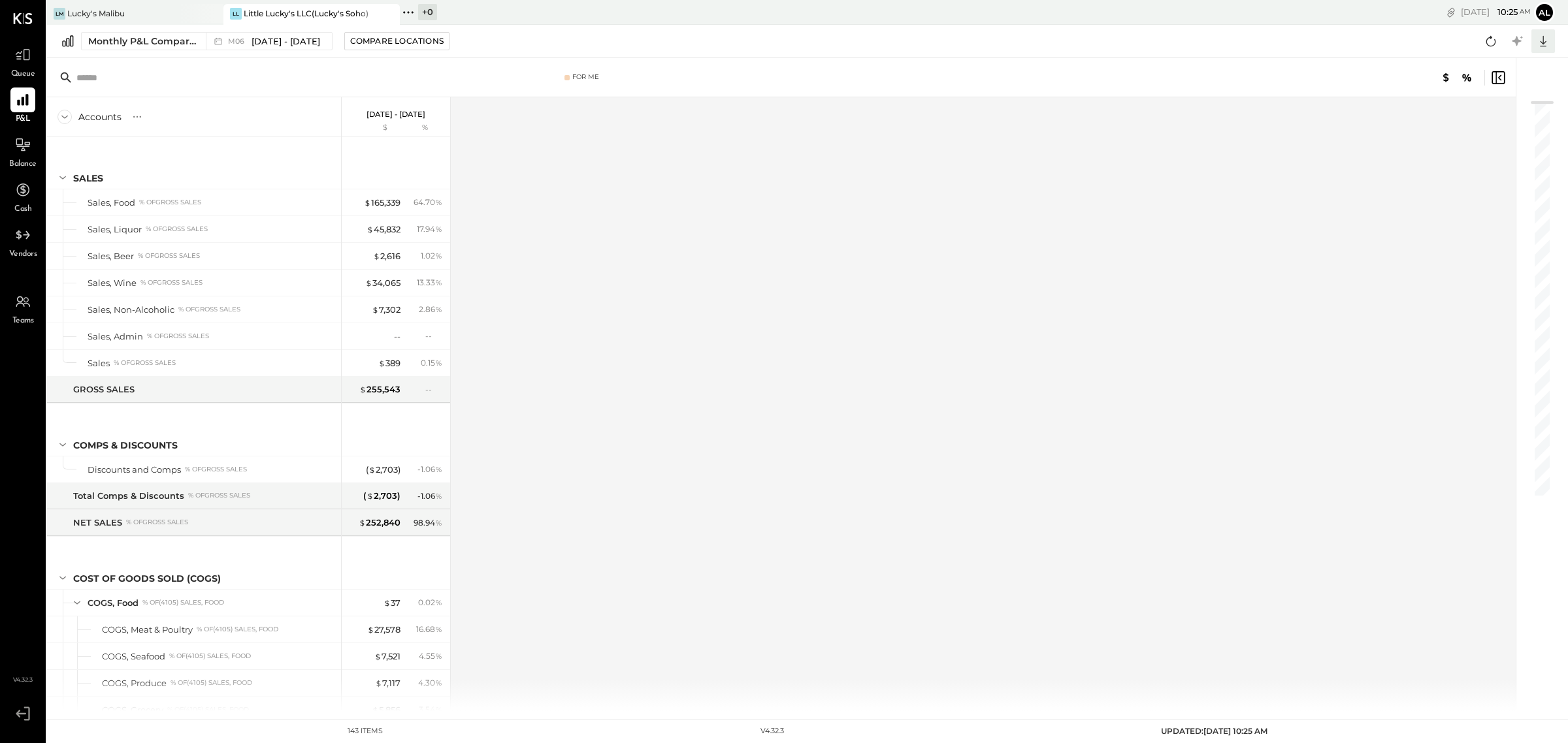
click at [1543, 40] on icon at bounding box center [1543, 41] width 6 height 11
click at [1503, 111] on div "Excel" at bounding box center [1502, 117] width 104 height 27
click at [288, 37] on span "[DATE] - [DATE]" at bounding box center [286, 41] width 68 height 12
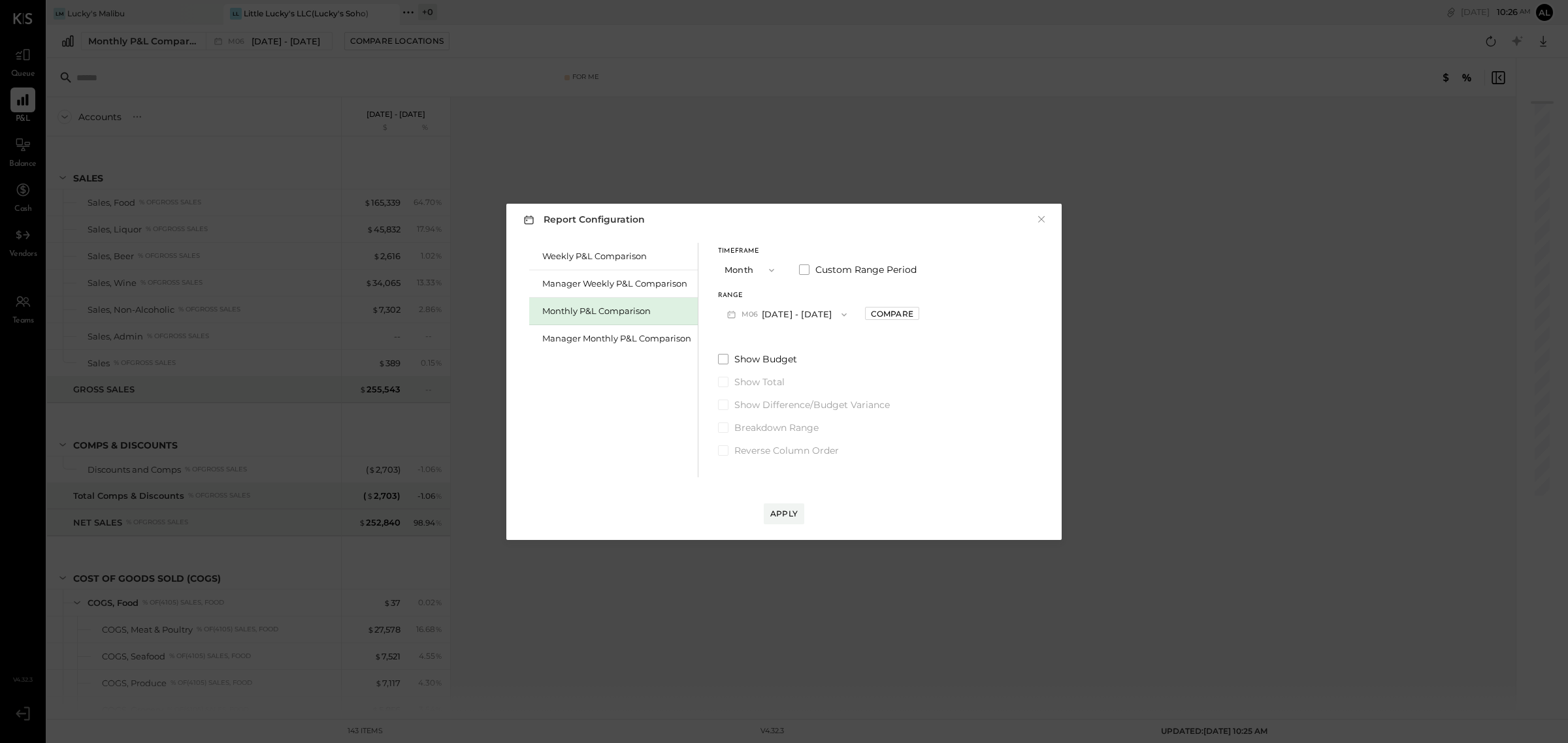
click at [761, 320] on button "M06 [DATE] - [DATE]" at bounding box center [787, 314] width 138 height 24
click at [818, 345] on div "M07 [DATE] - [DATE]" at bounding box center [793, 345] width 149 height 27
click at [789, 509] on div "Apply" at bounding box center [784, 514] width 27 height 11
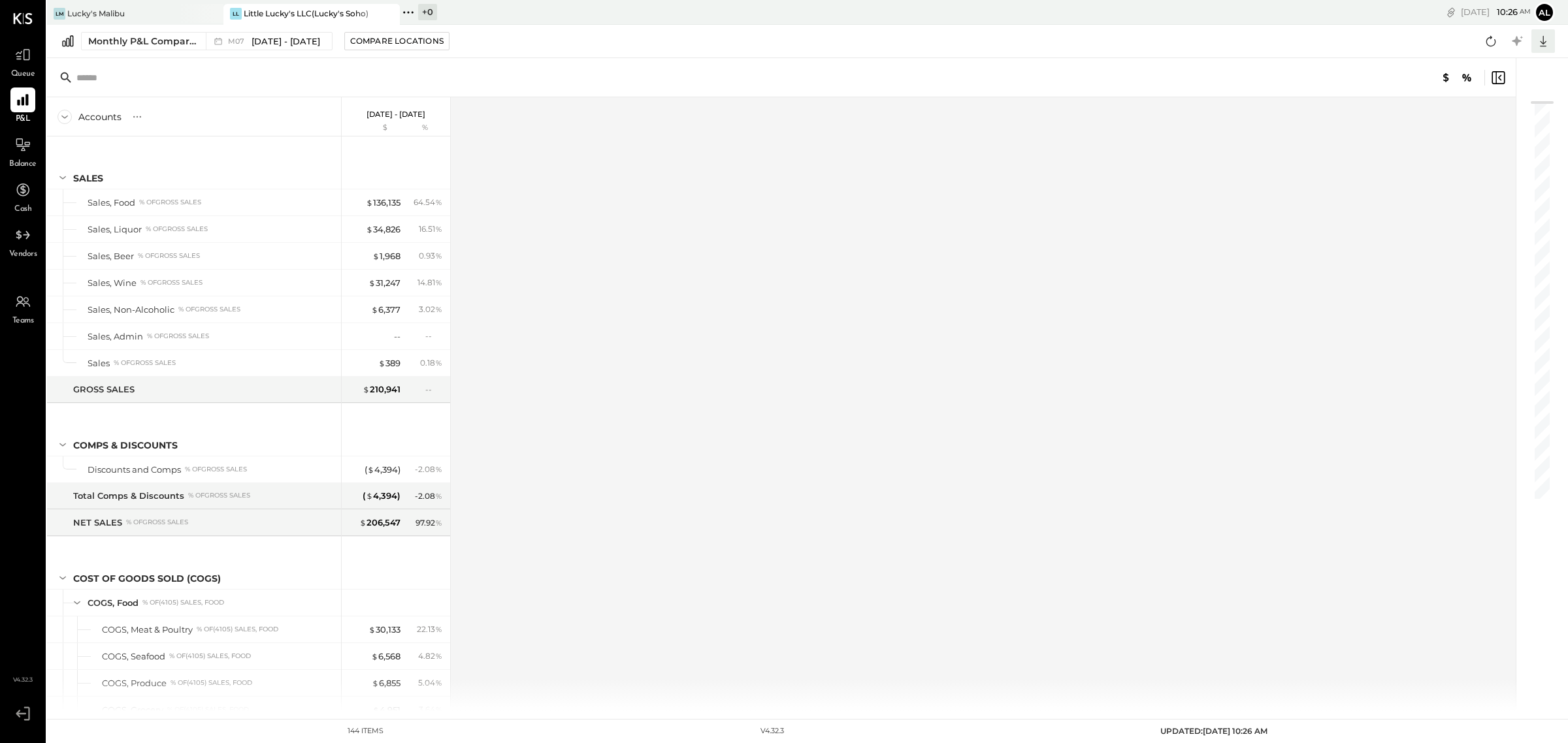
click at [1540, 37] on icon at bounding box center [1543, 41] width 17 height 17
click at [1491, 122] on div "Excel" at bounding box center [1502, 117] width 104 height 27
